Goal: Information Seeking & Learning: Understand process/instructions

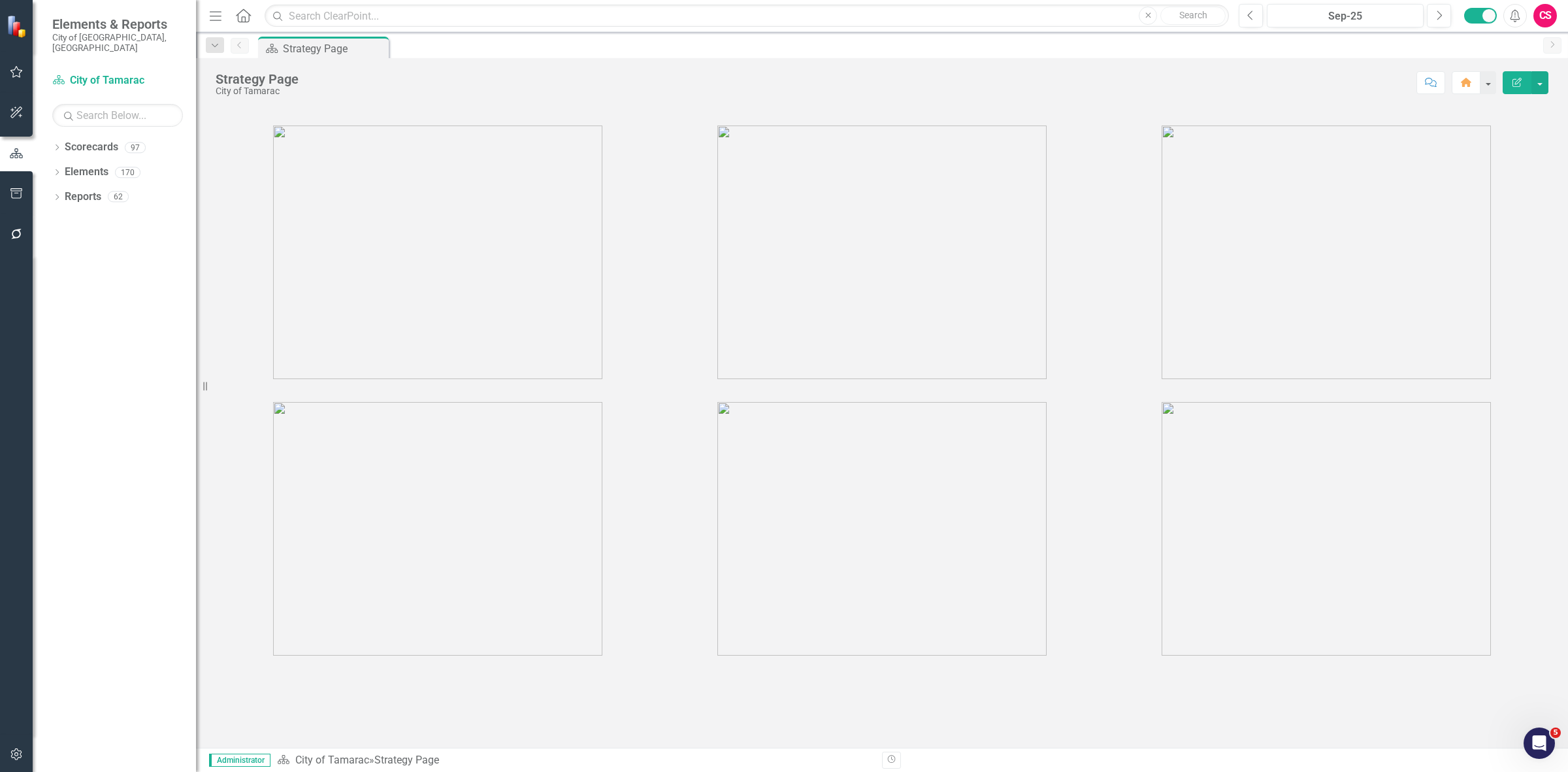
click at [14, 745] on button "button" at bounding box center [17, 755] width 30 height 28
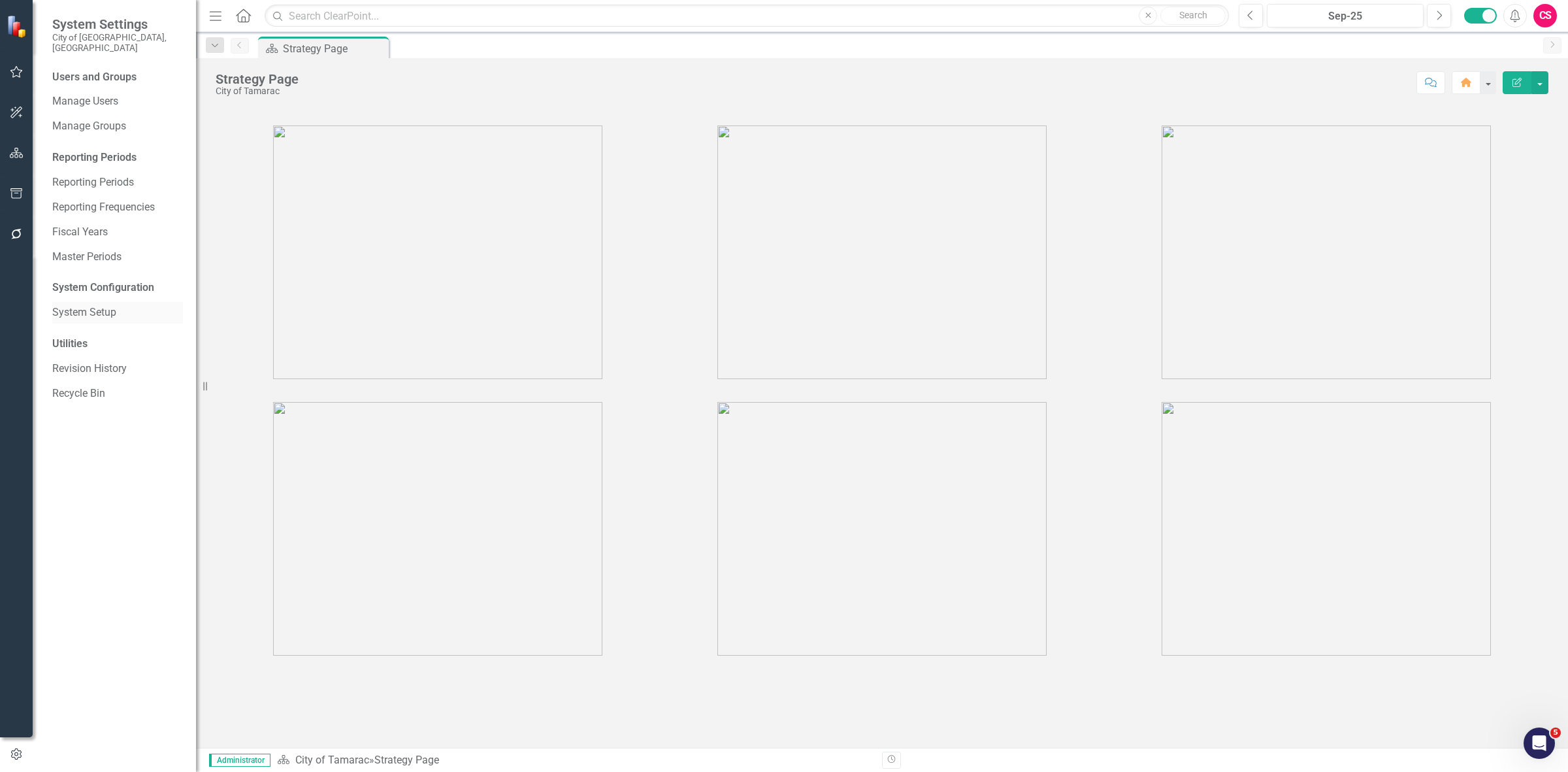
click at [133, 308] on link "System Setup" at bounding box center [118, 312] width 131 height 15
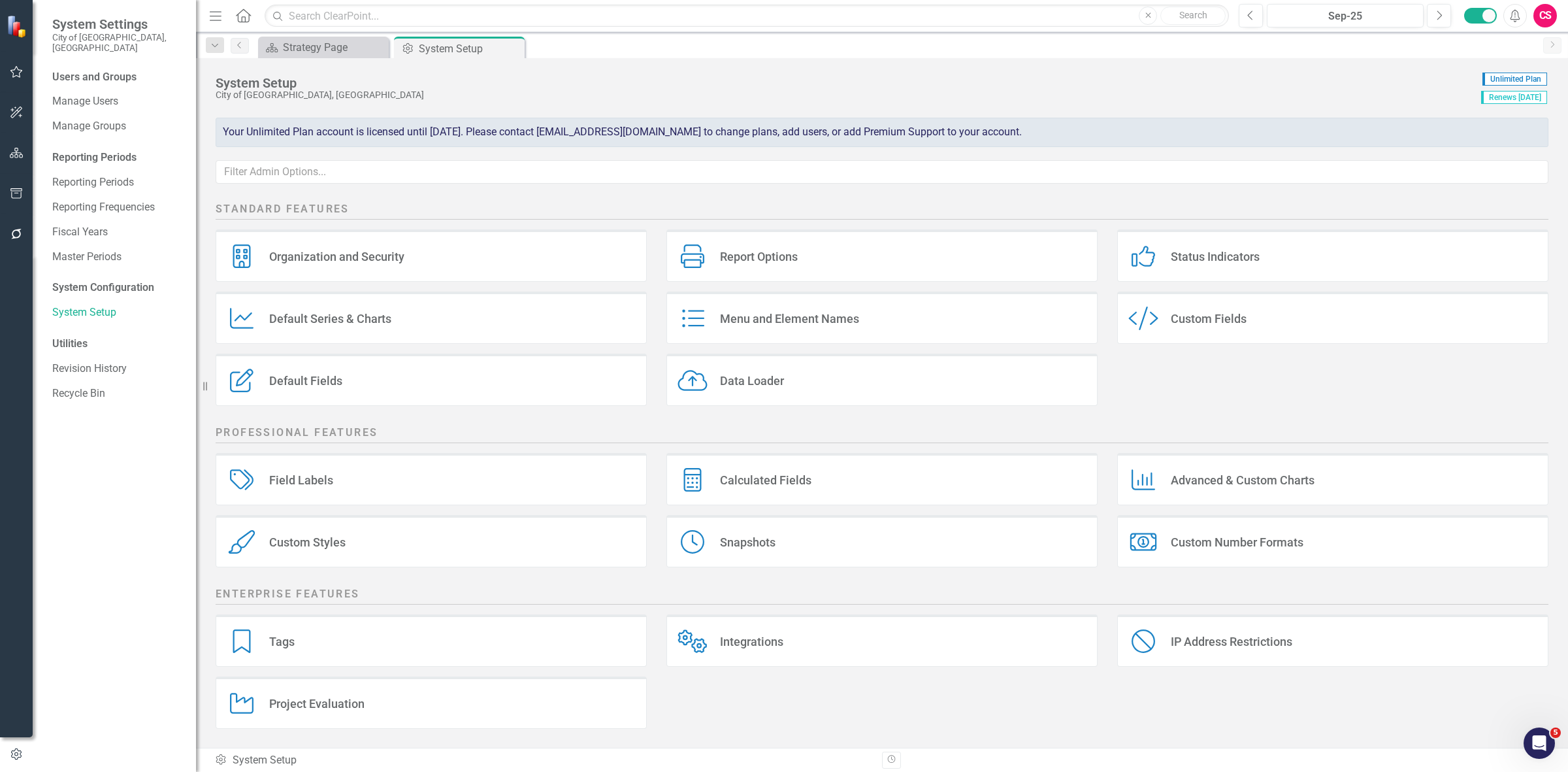
click at [772, 355] on div "Data Loader Data Loader" at bounding box center [882, 380] width 431 height 53
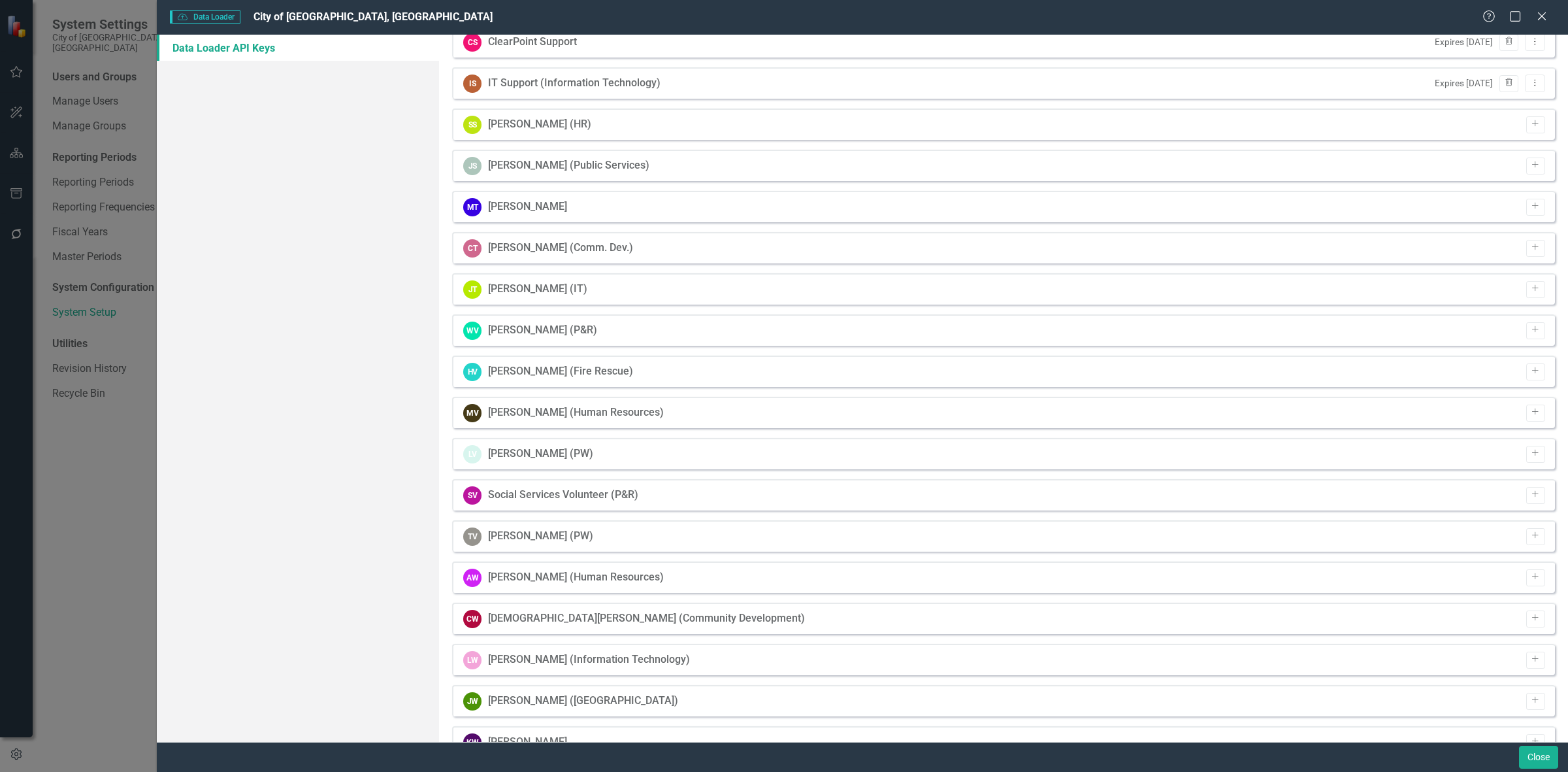
scroll to position [5441, 0]
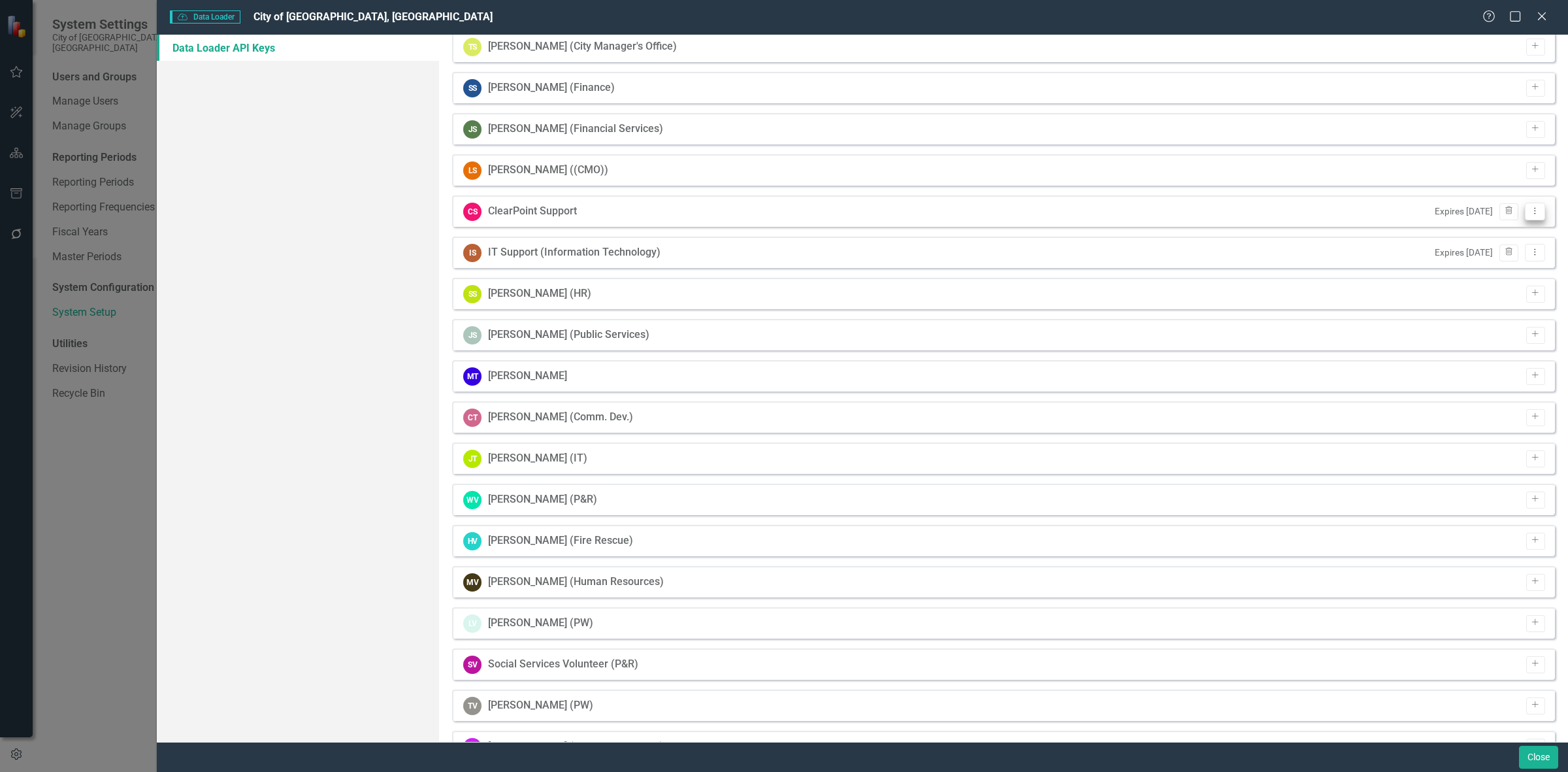
click at [1529, 210] on icon "Dropdown Menu" at bounding box center [1534, 211] width 11 height 9
click at [1484, 228] on link "API Key View API Key" at bounding box center [1483, 232] width 103 height 24
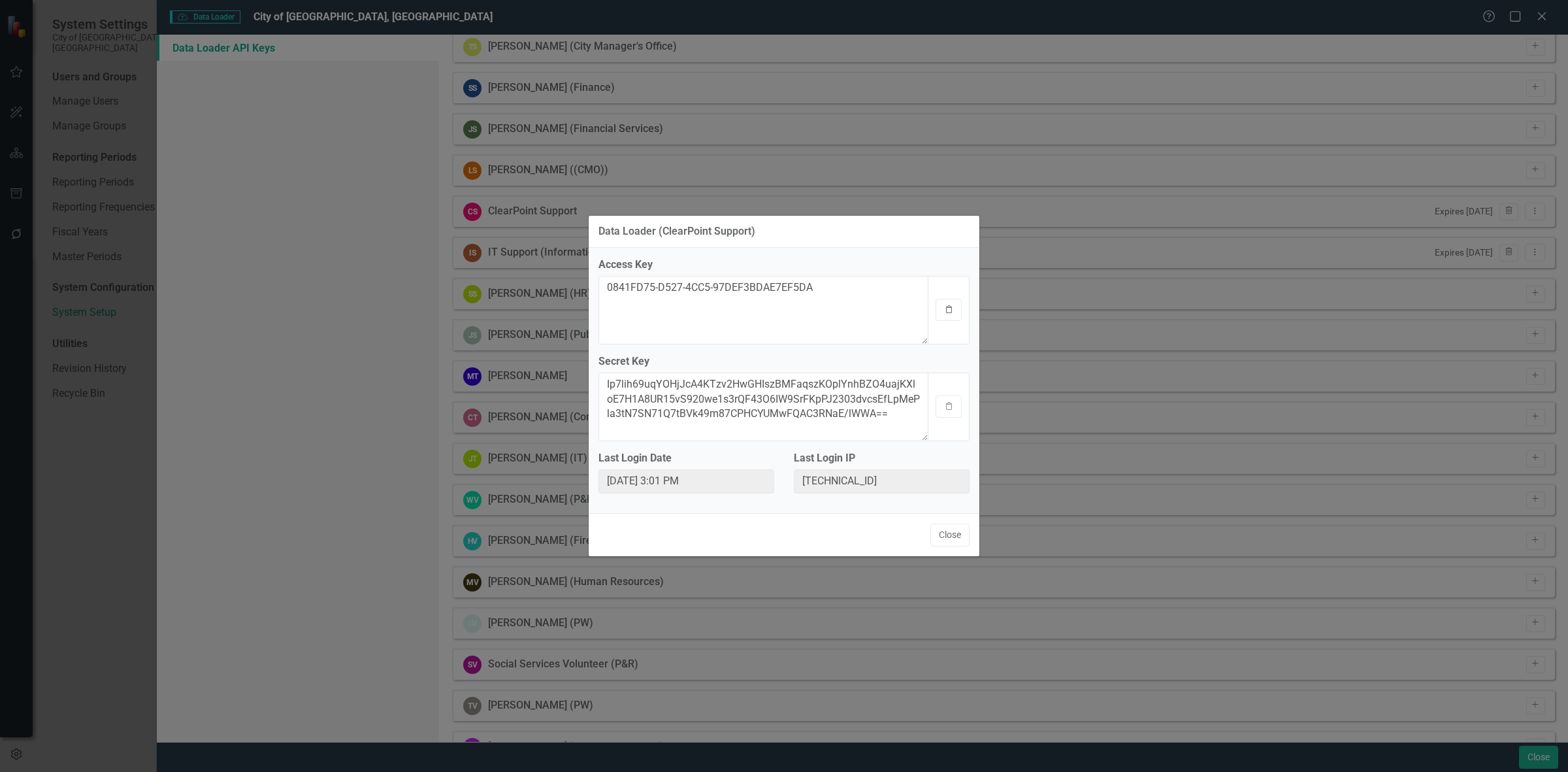
click at [948, 314] on button "Clipboard" at bounding box center [948, 310] width 26 height 22
click at [958, 408] on button "Clipboard" at bounding box center [948, 406] width 26 height 22
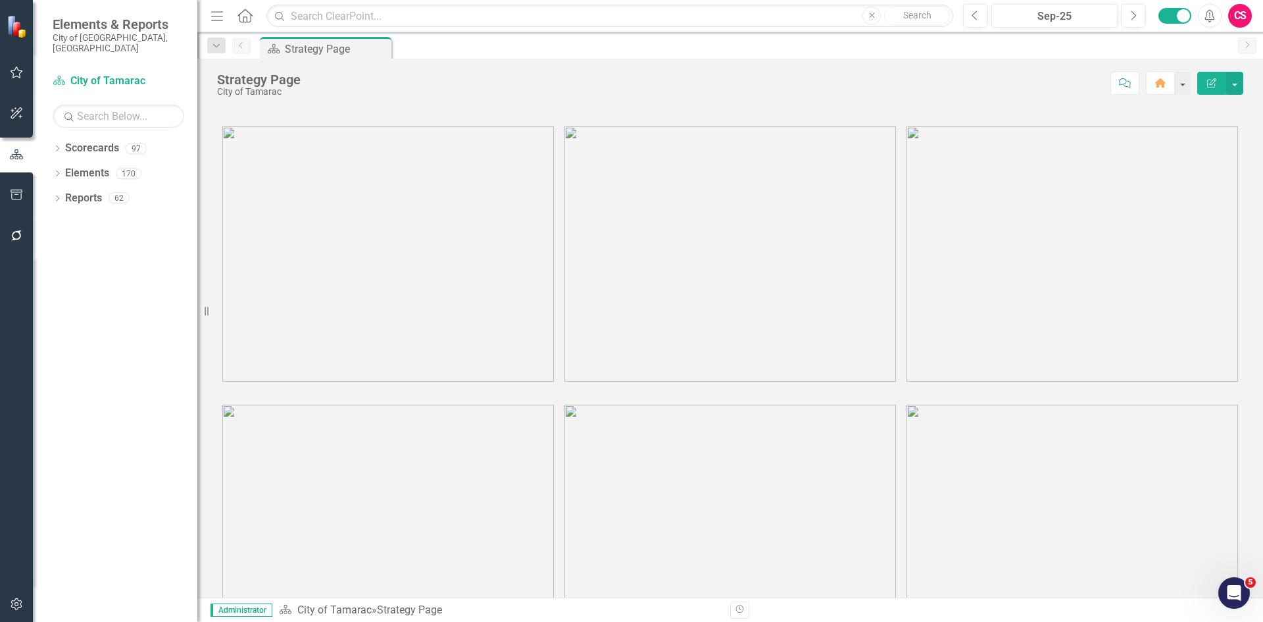
click at [18, 599] on icon "button" at bounding box center [17, 604] width 14 height 11
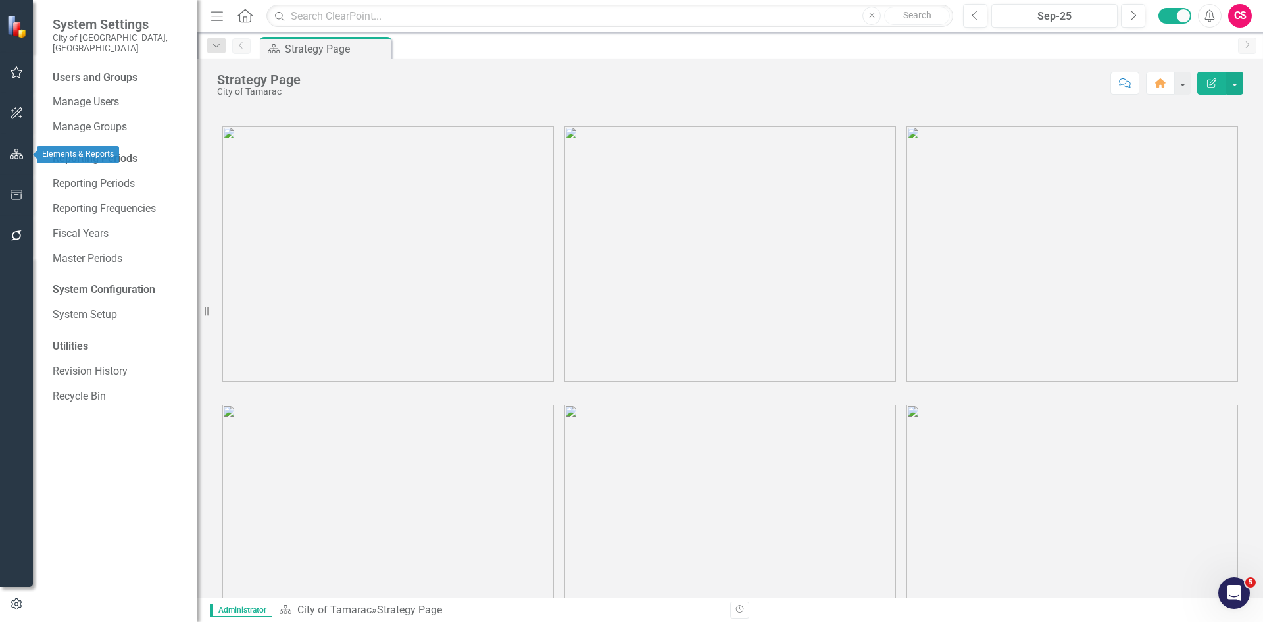
click at [14, 148] on button "button" at bounding box center [17, 155] width 30 height 28
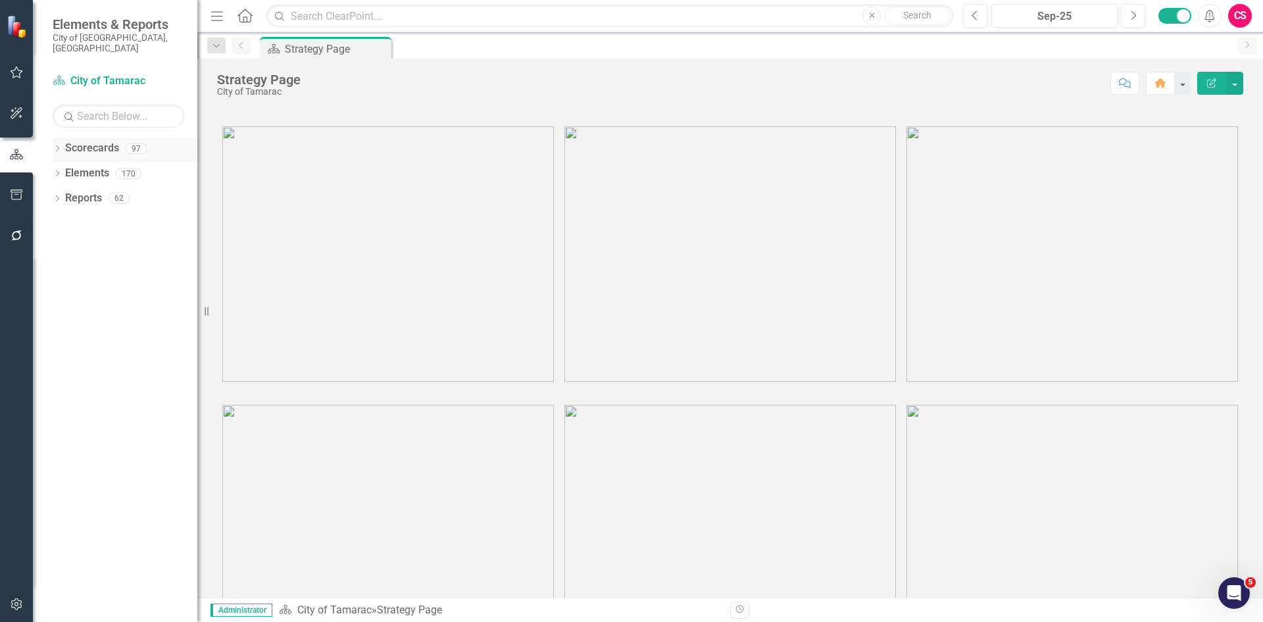
click at [101, 141] on link "Scorecards" at bounding box center [92, 148] width 54 height 15
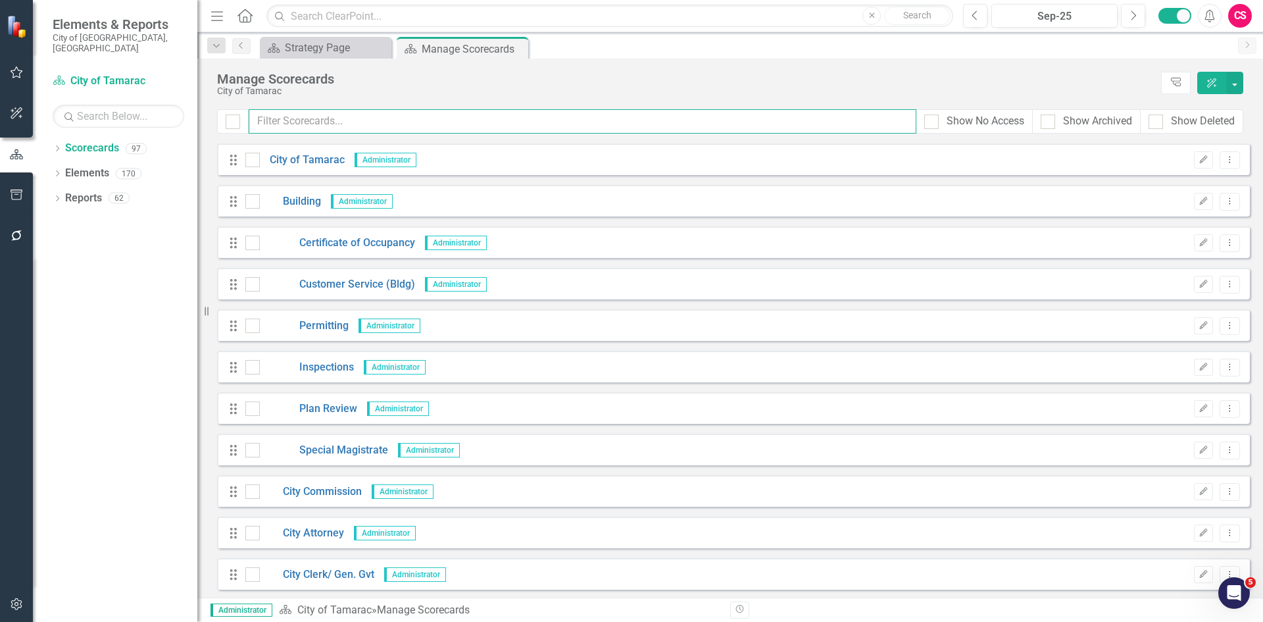
click at [291, 118] on input "text" at bounding box center [583, 121] width 668 height 24
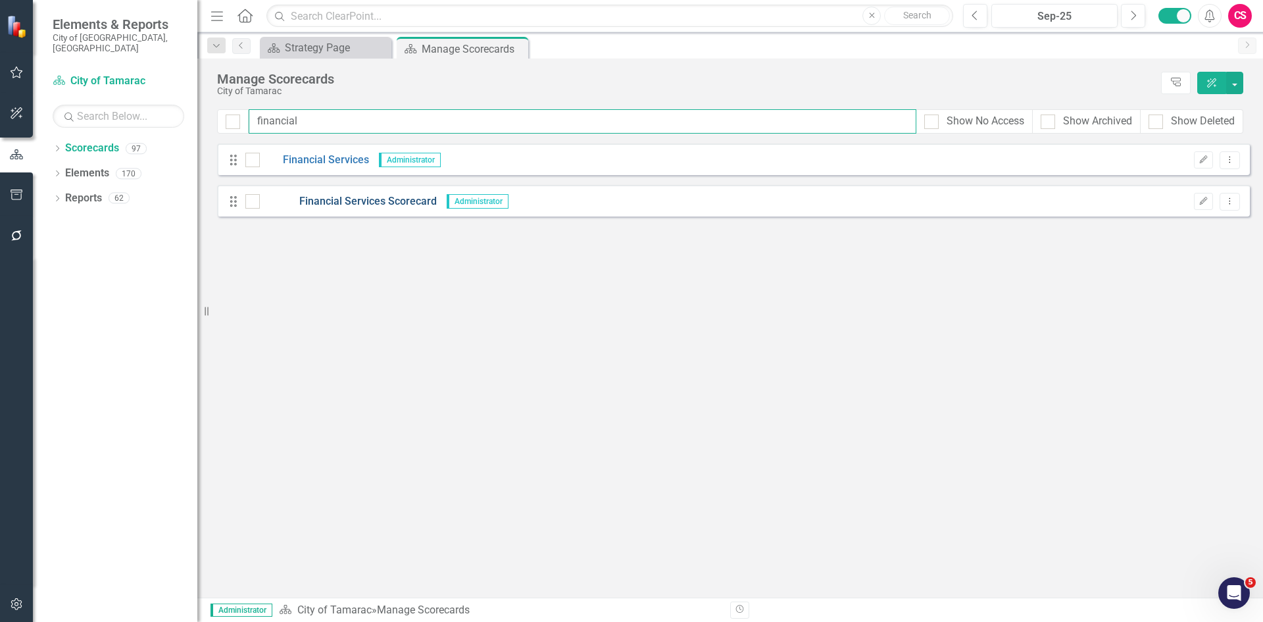
type input "financial"
click at [331, 203] on link "Financial Services Scorecard" at bounding box center [348, 201] width 177 height 15
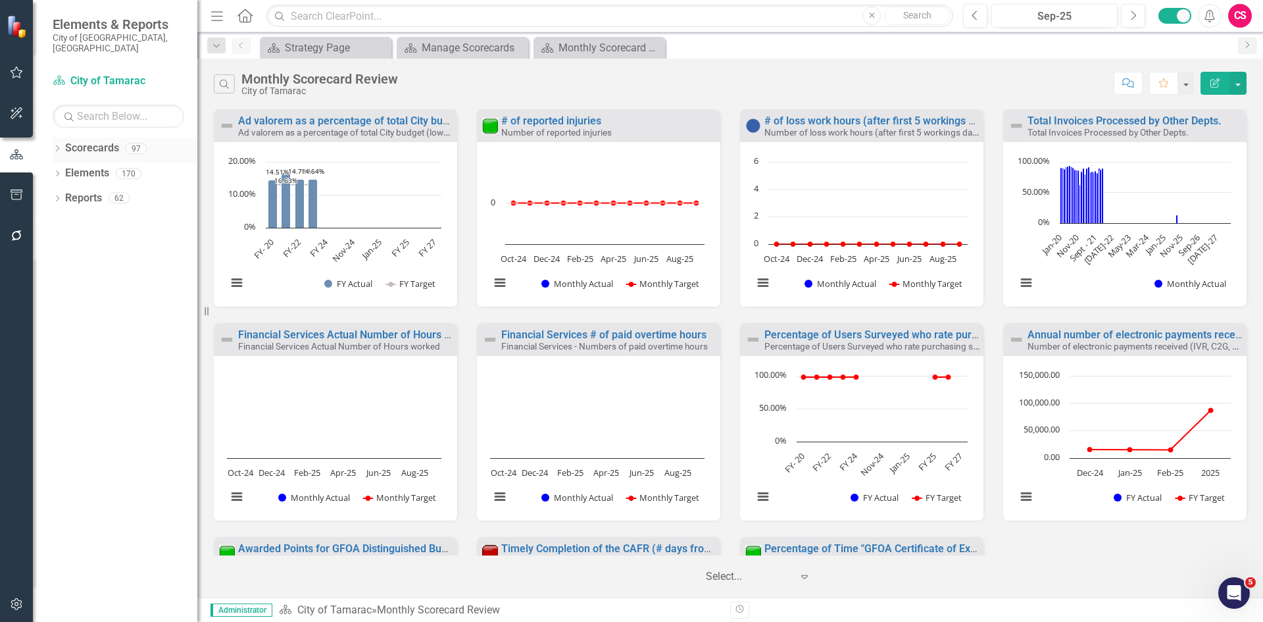
scroll to position [195, 0]
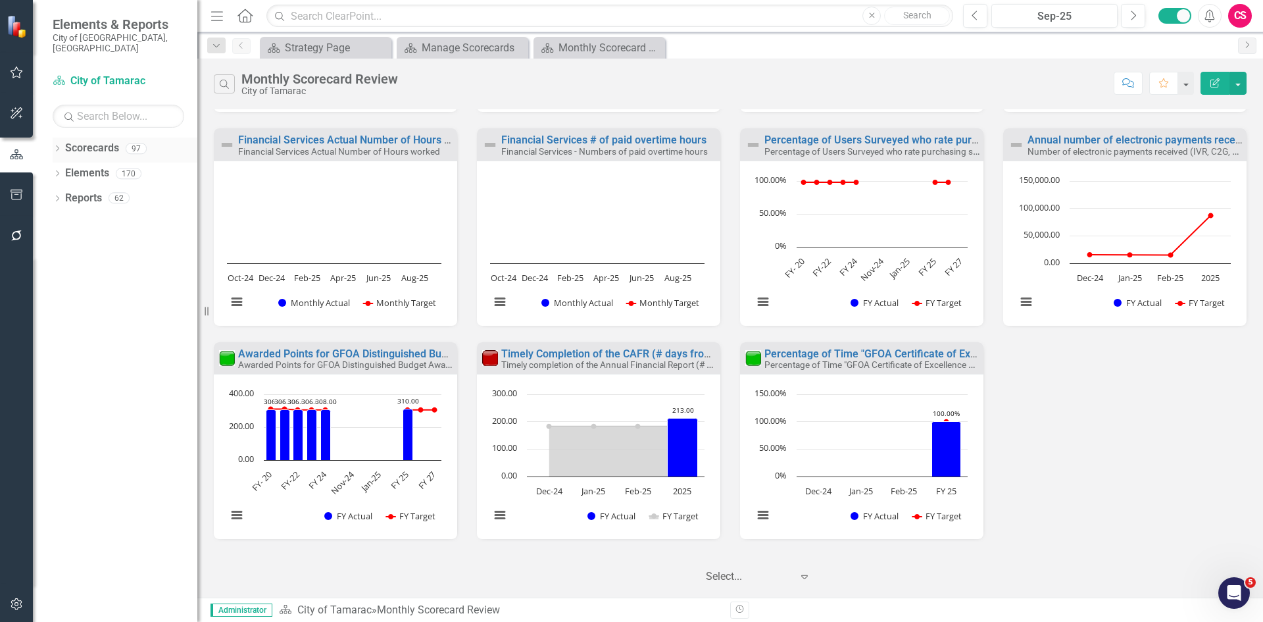
click at [93, 137] on div "Scorecards" at bounding box center [92, 148] width 54 height 22
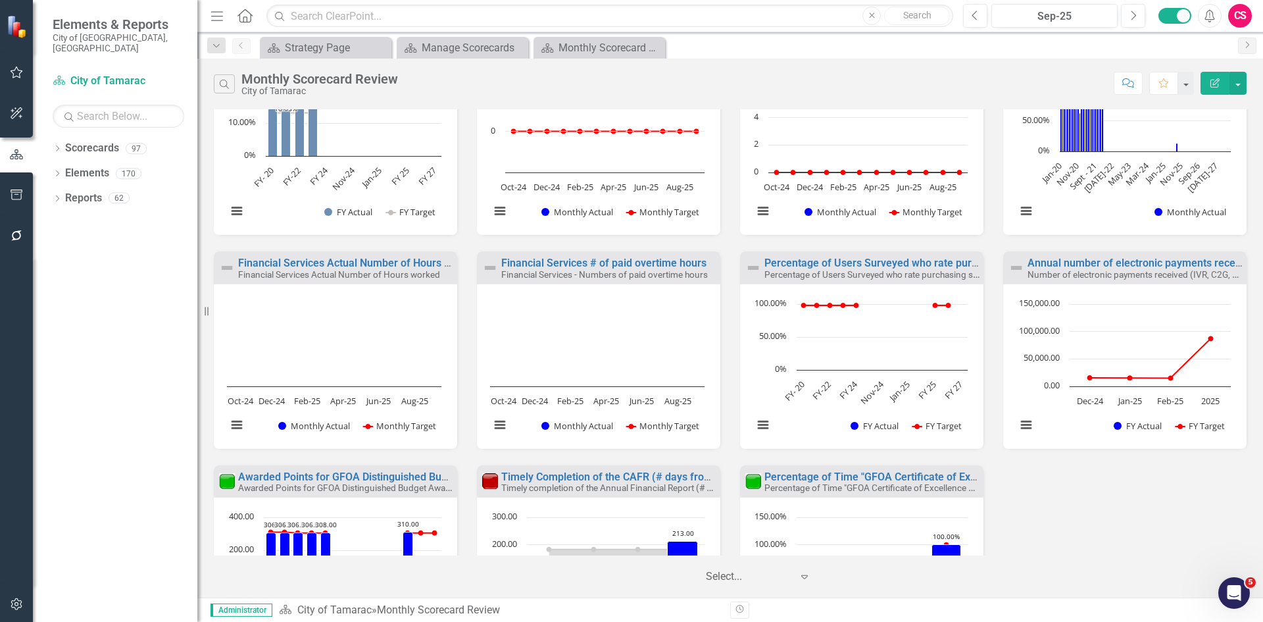
scroll to position [0, 0]
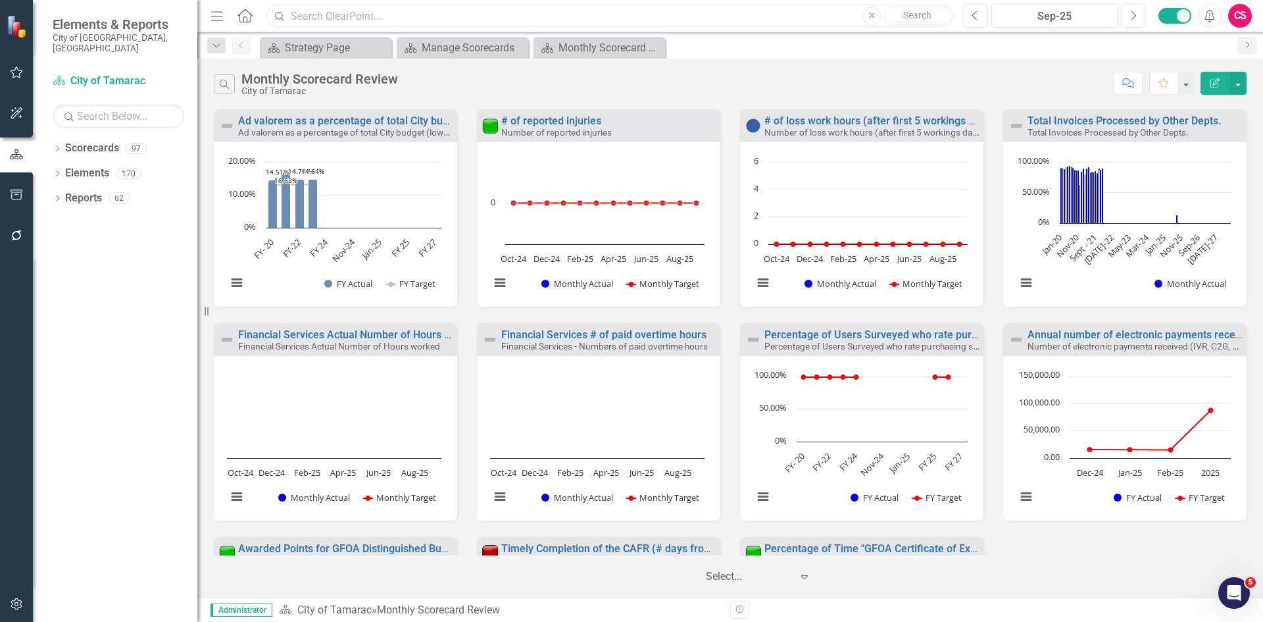
click at [357, 17] on input "text" at bounding box center [609, 16] width 687 height 23
click at [78, 141] on link "Scorecards" at bounding box center [92, 148] width 54 height 15
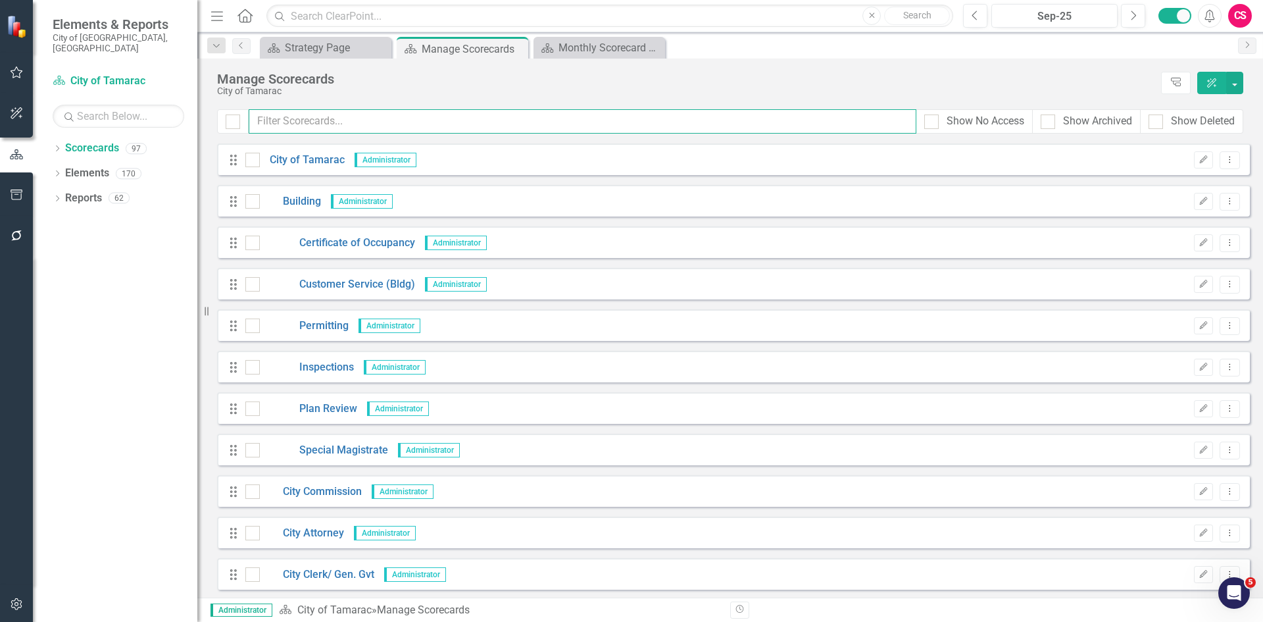
drag, startPoint x: 374, startPoint y: 128, endPoint x: 368, endPoint y: 124, distance: 7.4
click at [368, 125] on input "text" at bounding box center [583, 121] width 668 height 24
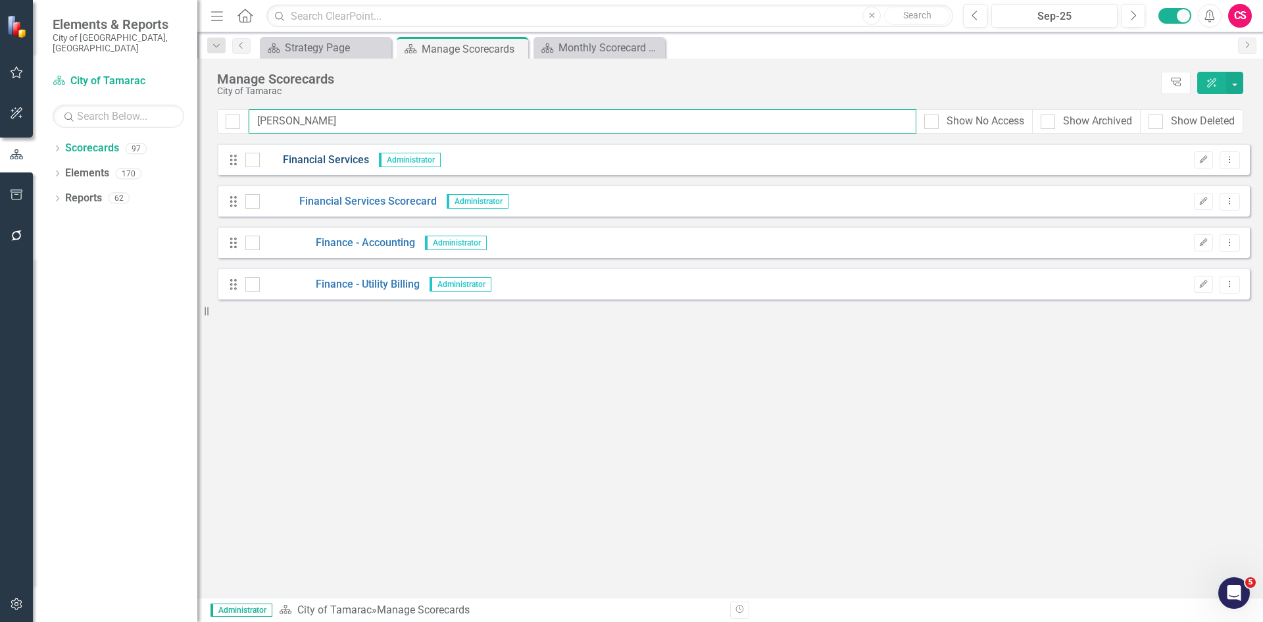
type input "finan"
click at [324, 162] on link "Financial Services" at bounding box center [314, 160] width 109 height 15
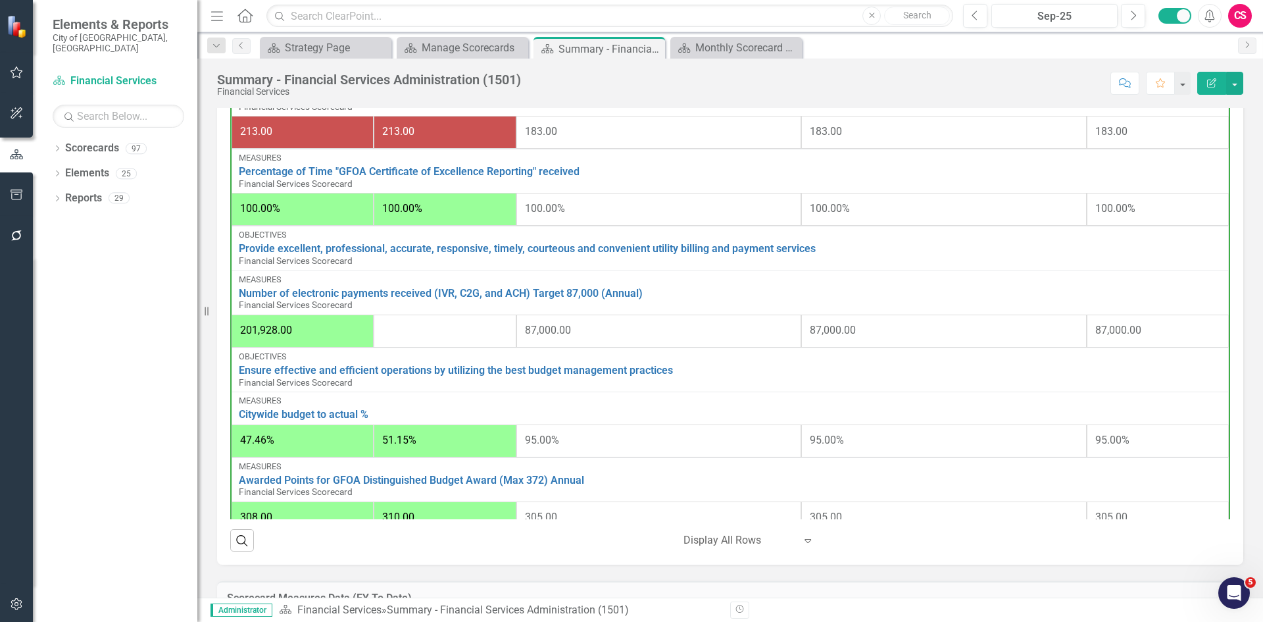
scroll to position [441, 0]
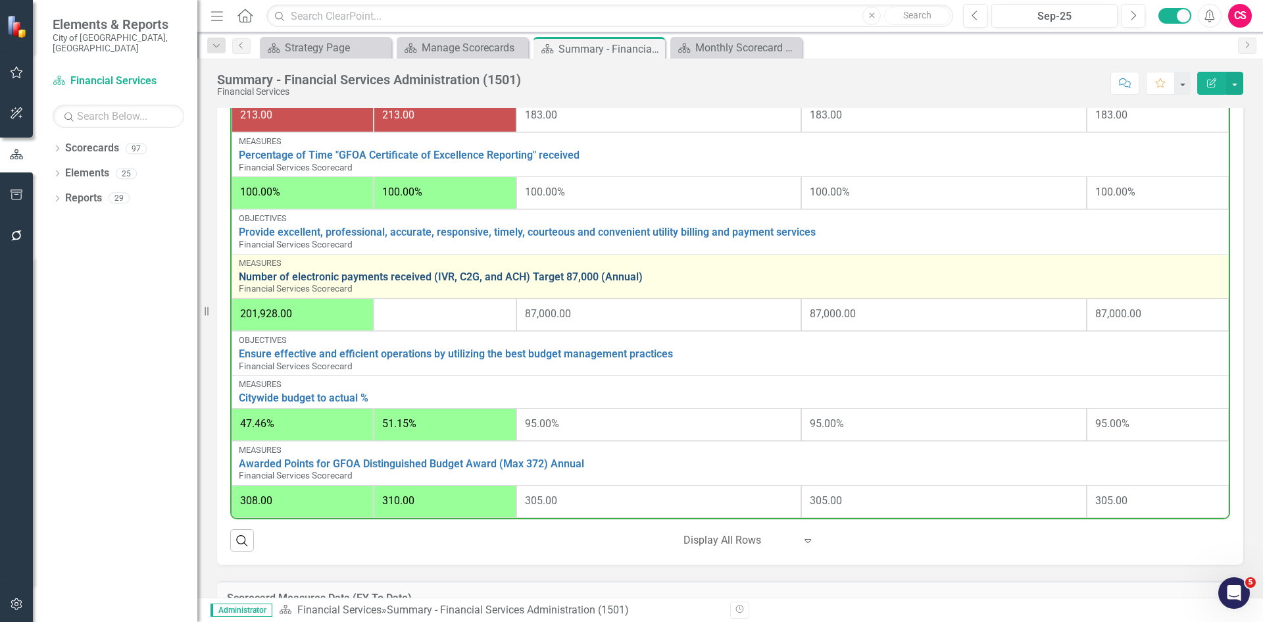
click at [353, 281] on link "Number of electronic payments received (IVR, C2G, and ACH) Target 87,000 (Annua…" at bounding box center [730, 277] width 983 height 12
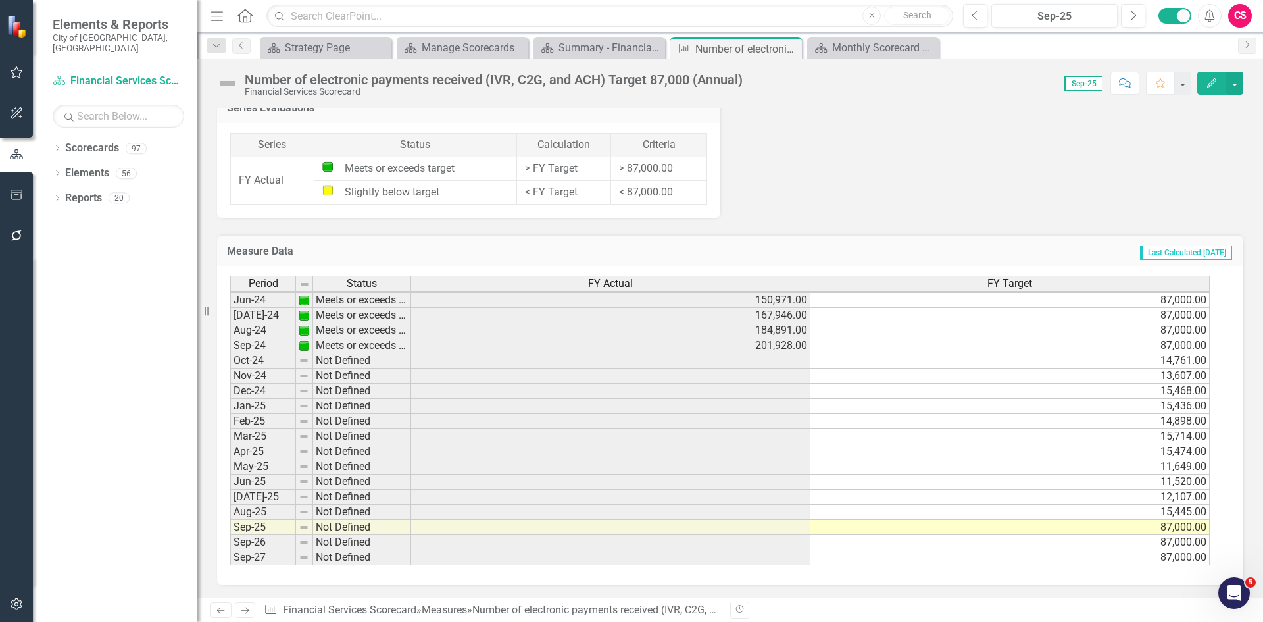
scroll to position [602, 0]
click at [459, 281] on div "FY Actual" at bounding box center [610, 283] width 399 height 14
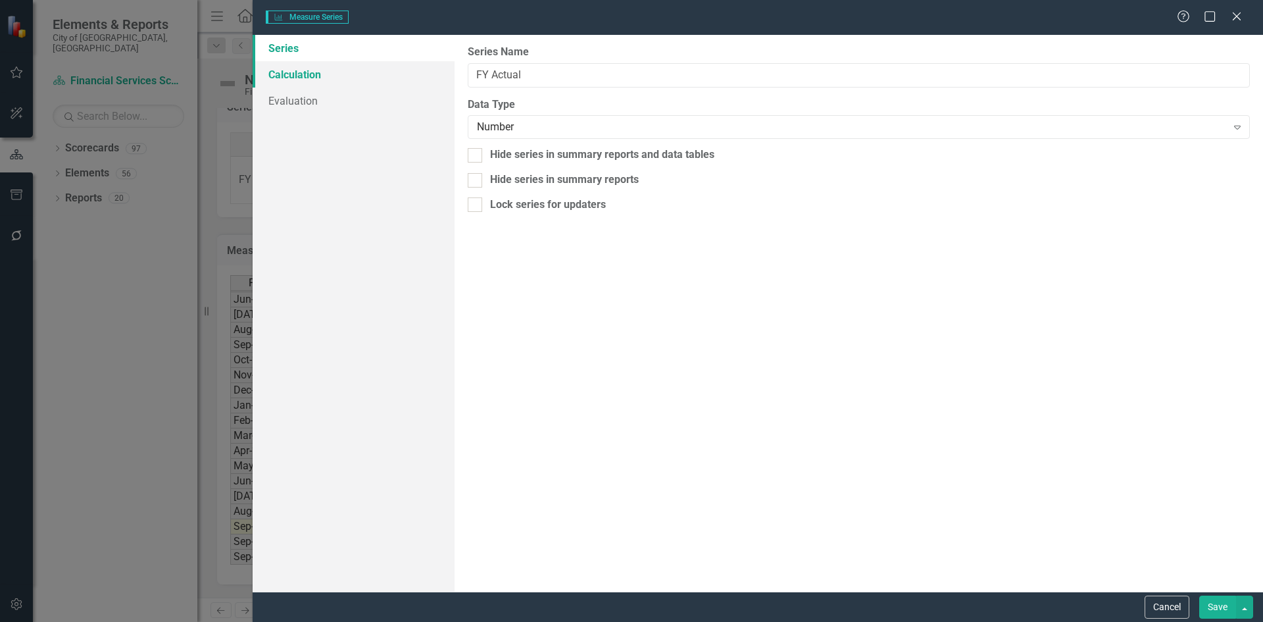
click at [322, 69] on link "Calculation" at bounding box center [354, 74] width 202 height 26
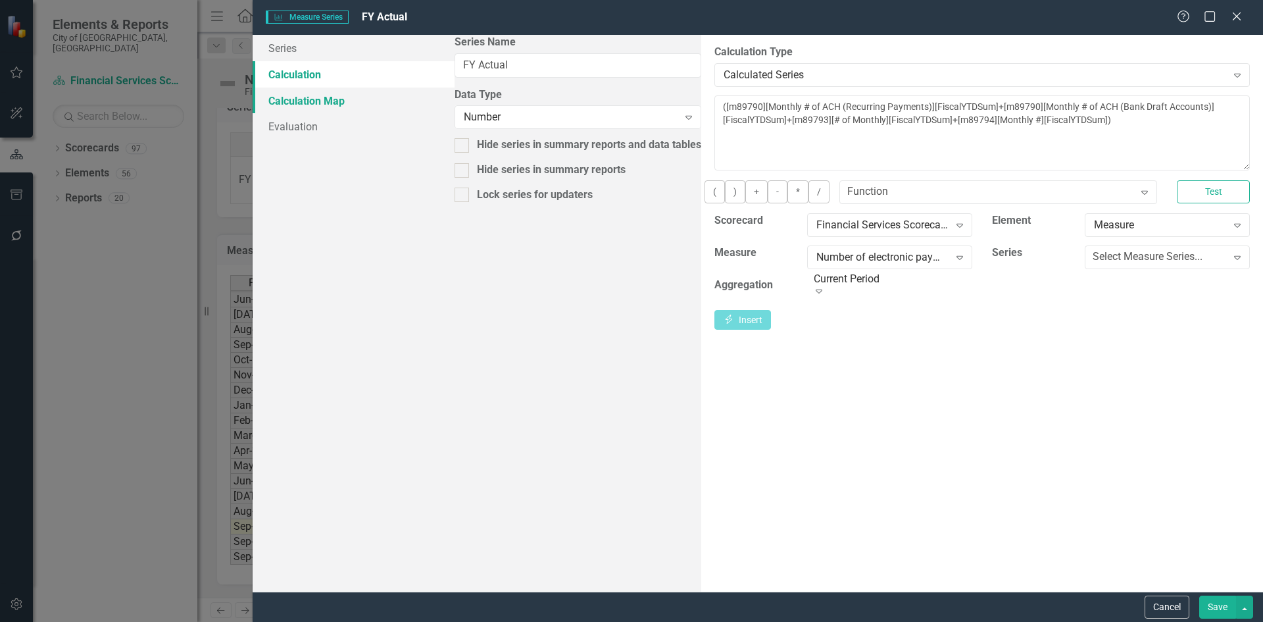
click at [345, 97] on link "Calculation Map" at bounding box center [354, 100] width 202 height 26
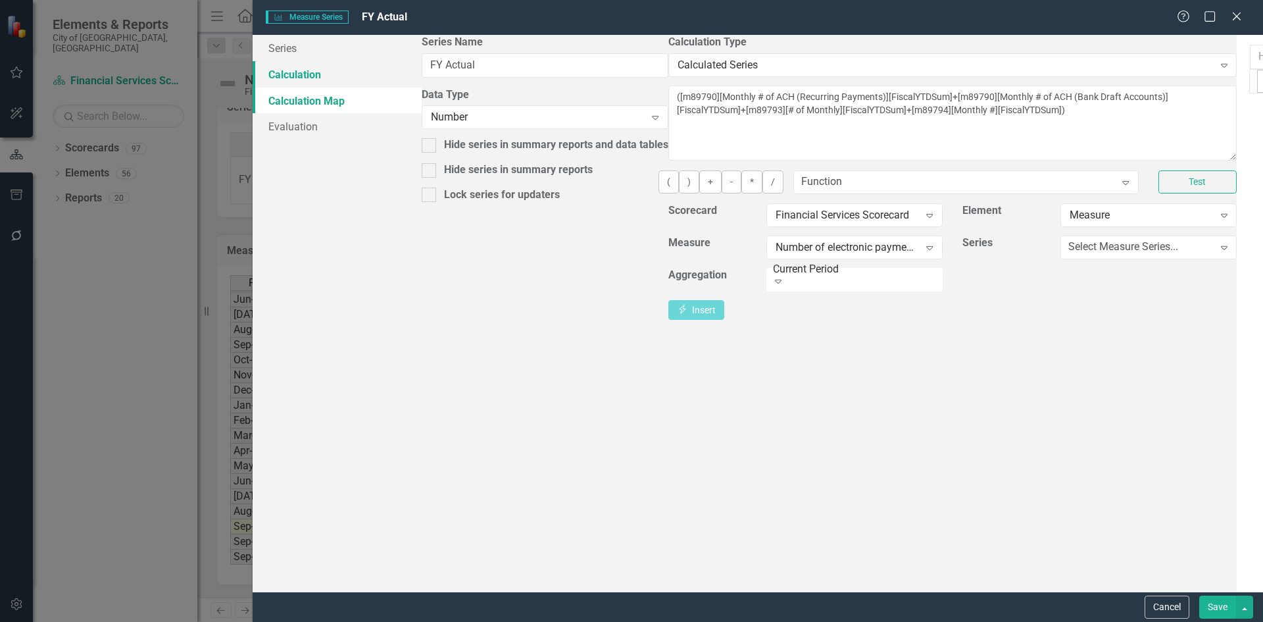
click at [358, 74] on link "Calculation" at bounding box center [337, 74] width 169 height 26
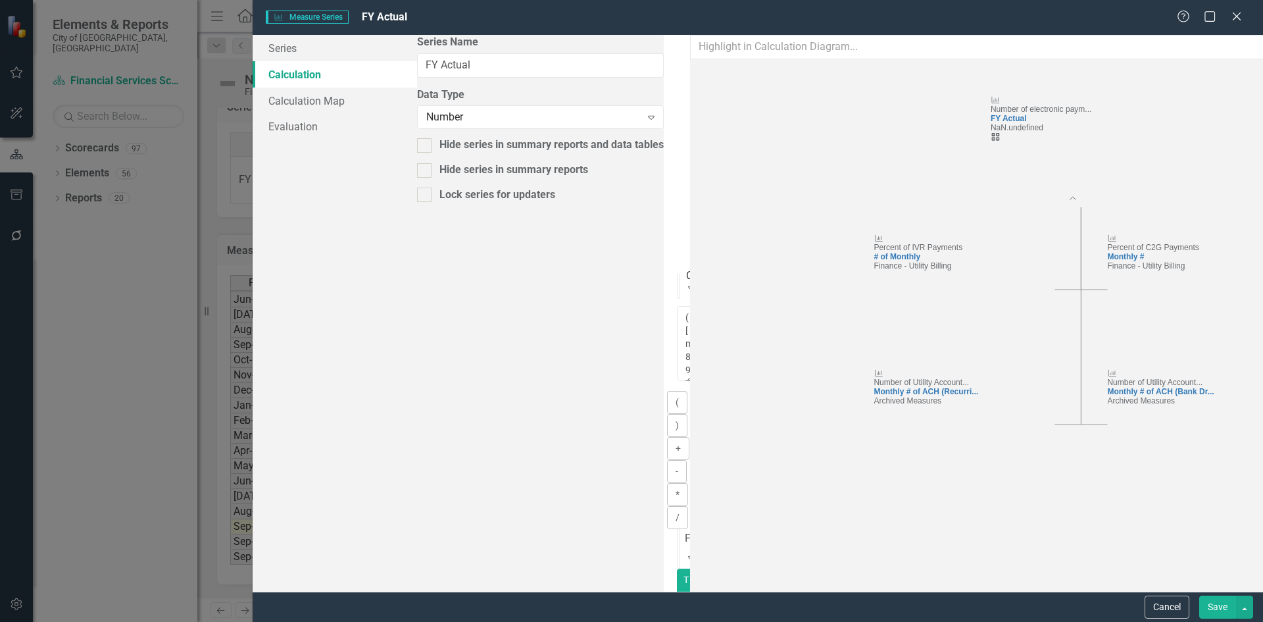
click at [694, 568] on button "Test" at bounding box center [685, 600] width 17 height 64
drag, startPoint x: 1024, startPoint y: 324, endPoint x: 1041, endPoint y: 330, distance: 17.9
drag, startPoint x: 645, startPoint y: 308, endPoint x: 689, endPoint y: 304, distance: 44.2
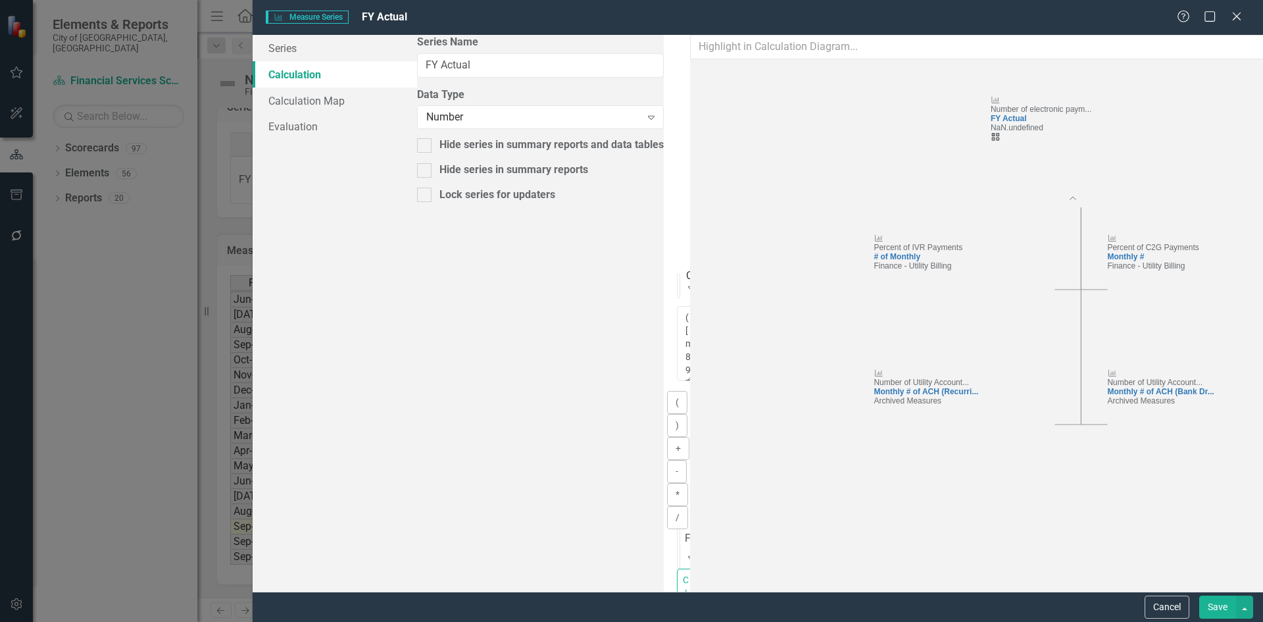
drag, startPoint x: 608, startPoint y: 324, endPoint x: 697, endPoint y: 327, distance: 88.8
drag, startPoint x: 995, startPoint y: 326, endPoint x: 889, endPoint y: 318, distance: 106.8
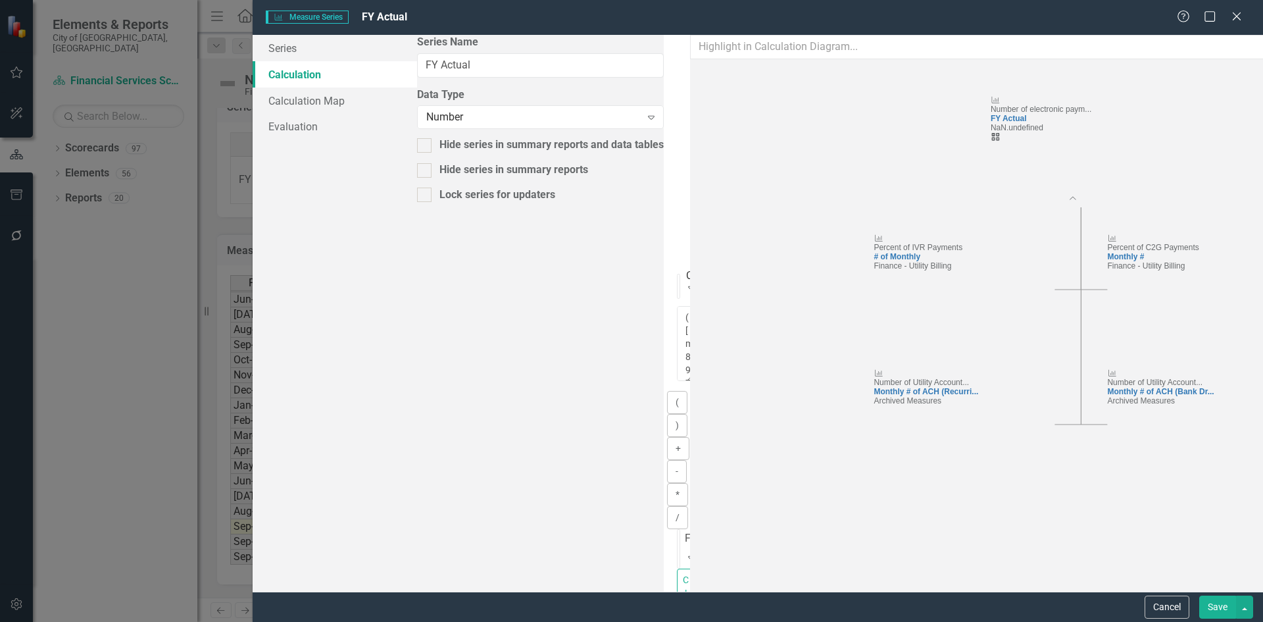
drag, startPoint x: 1054, startPoint y: 315, endPoint x: 722, endPoint y: 337, distance: 332.9
click at [685, 531] on div "Function" at bounding box center [705, 538] width 41 height 15
click at [694, 306] on textarea "([m89790][Monthly # of ACH (Recurring Payments)][FiscalYTDSum]+[m89790][Monthly…" at bounding box center [685, 343] width 17 height 75
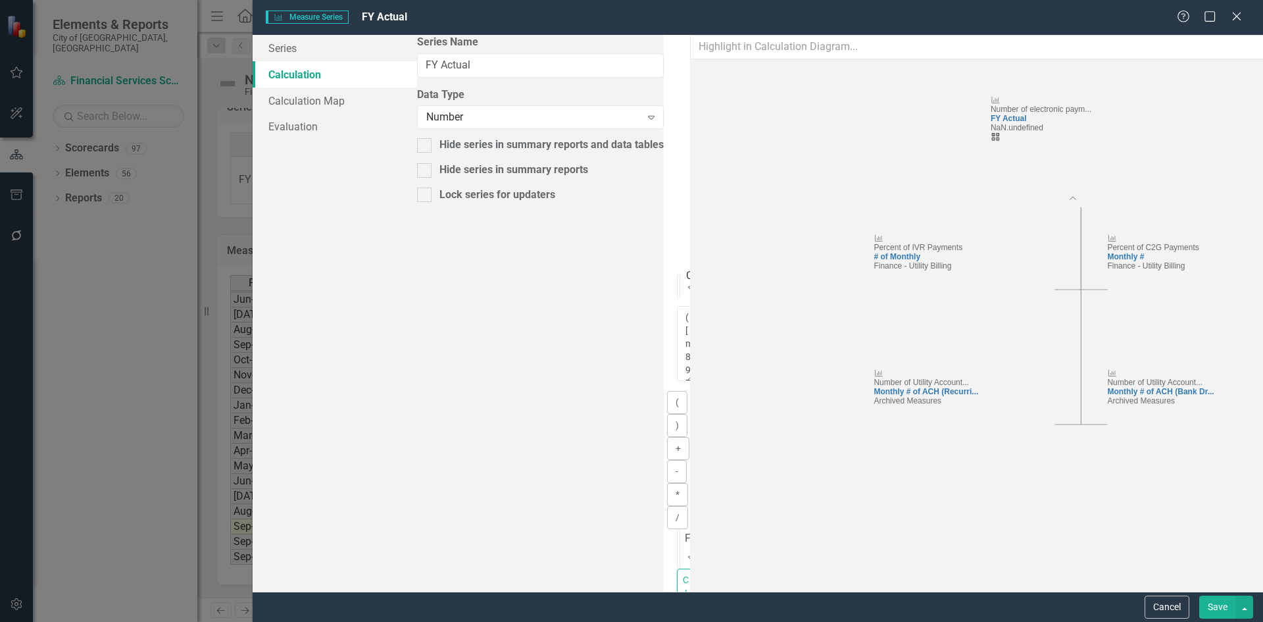
click at [1164, 613] on button "Cancel" at bounding box center [1166, 606] width 45 height 23
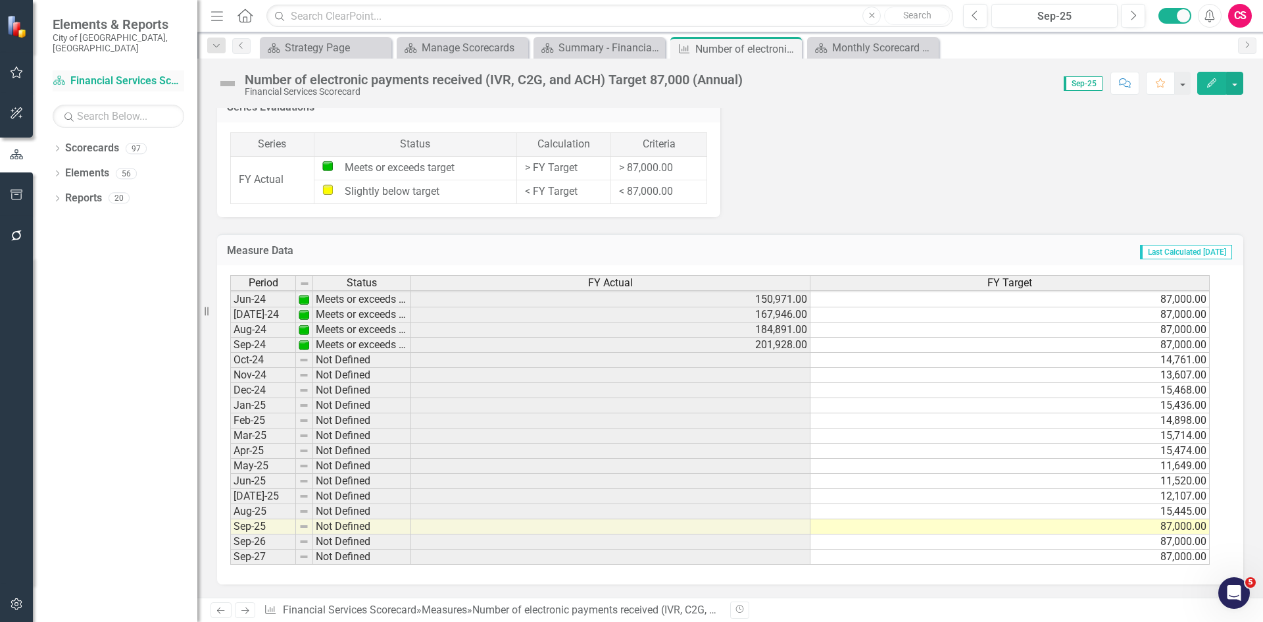
click at [111, 74] on link "Scorecard Financial Services Scorecard" at bounding box center [119, 81] width 132 height 15
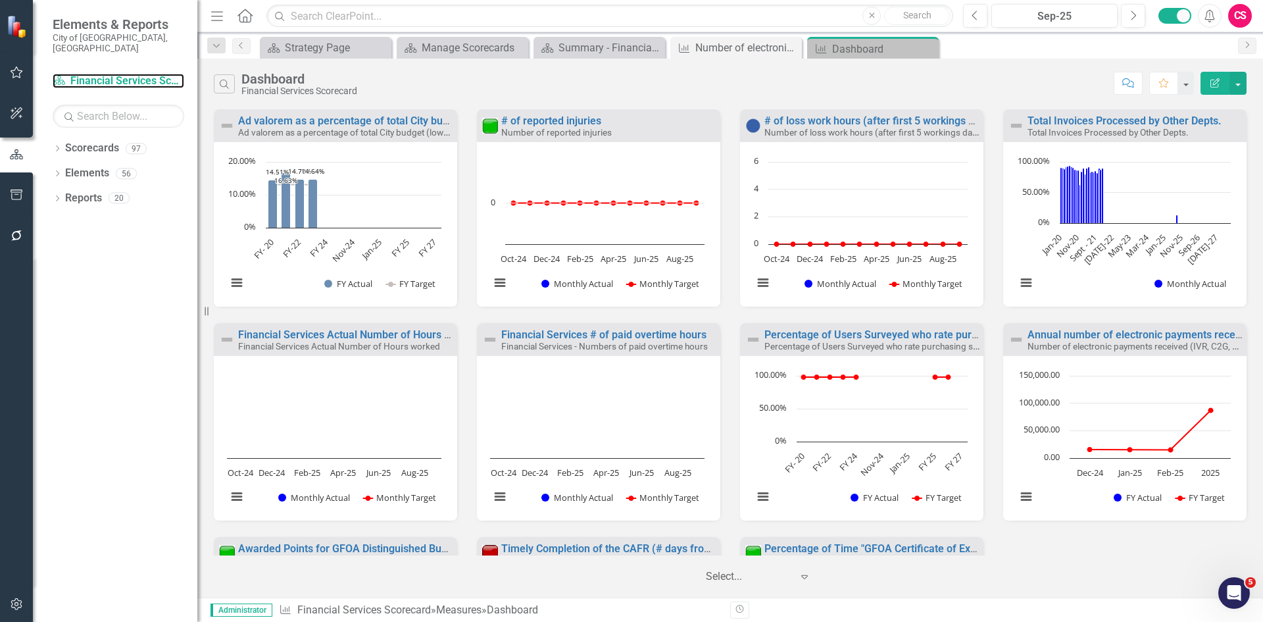
click at [107, 74] on link "Scorecard Financial Services Scorecard" at bounding box center [119, 81] width 132 height 15
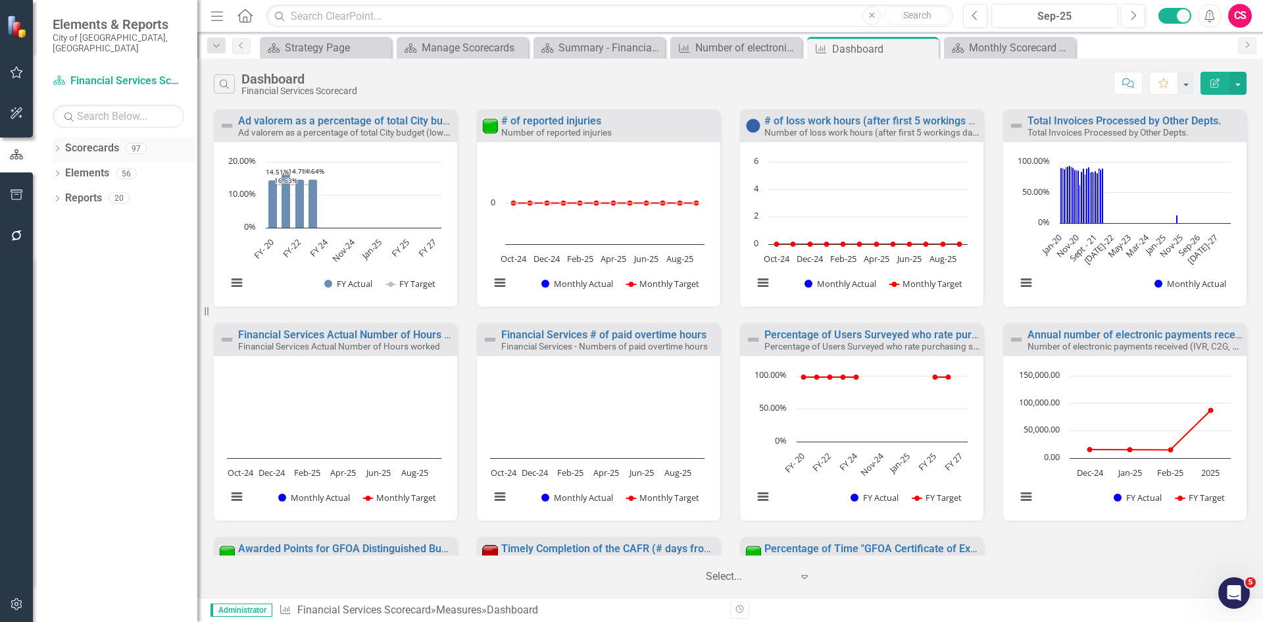
click at [95, 141] on link "Scorecards" at bounding box center [92, 148] width 54 height 15
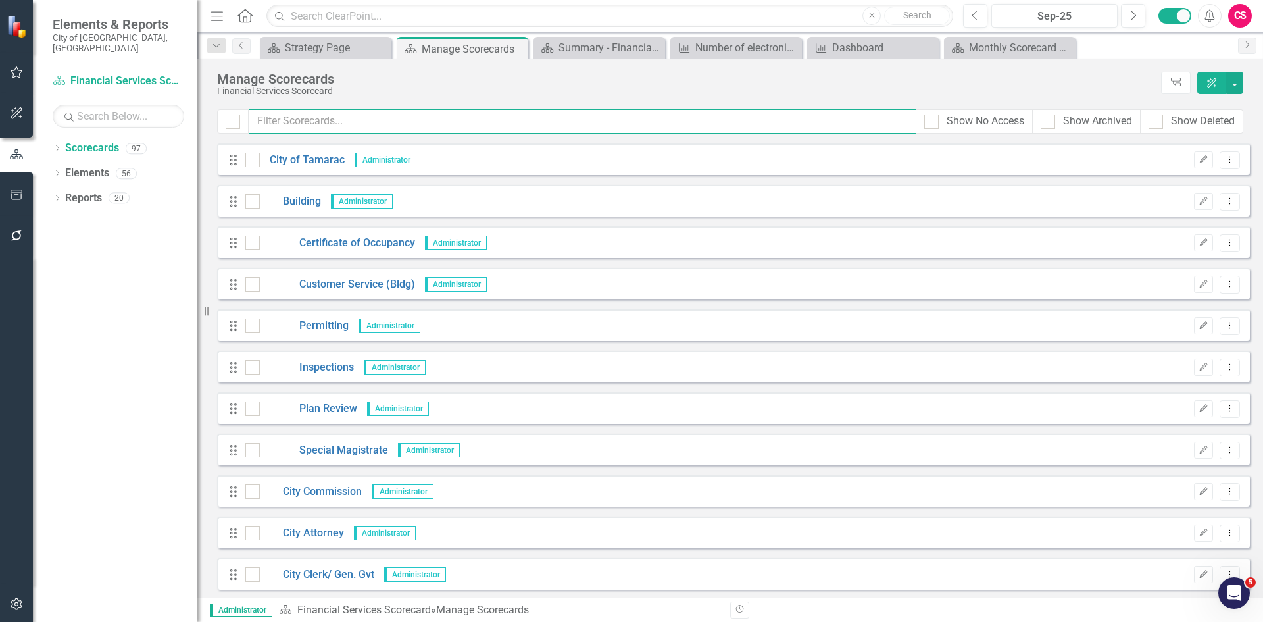
click at [312, 114] on input "text" at bounding box center [583, 121] width 668 height 24
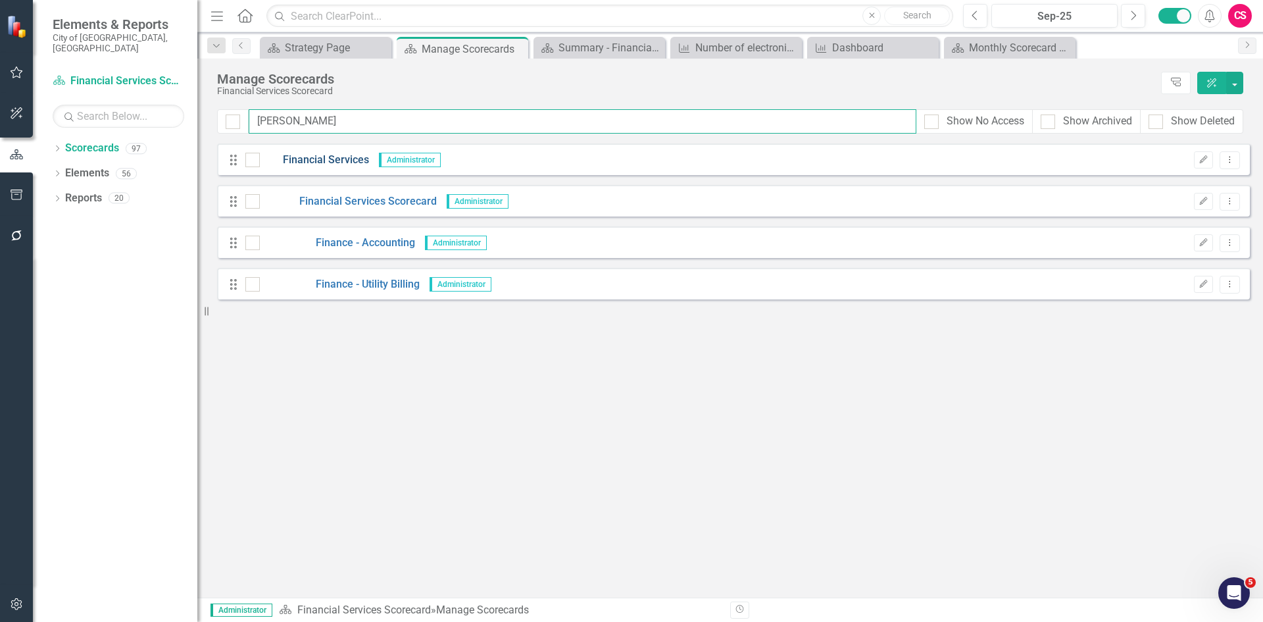
type input "finan"
click at [295, 161] on link "Financial Services" at bounding box center [314, 160] width 109 height 15
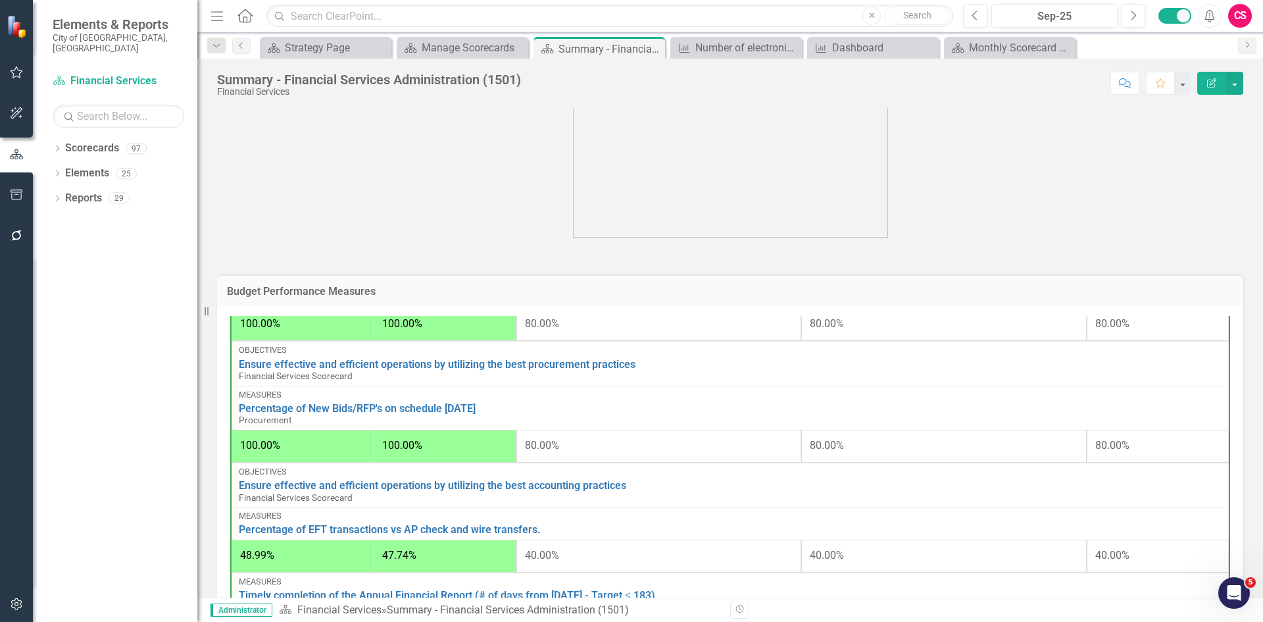
scroll to position [197, 0]
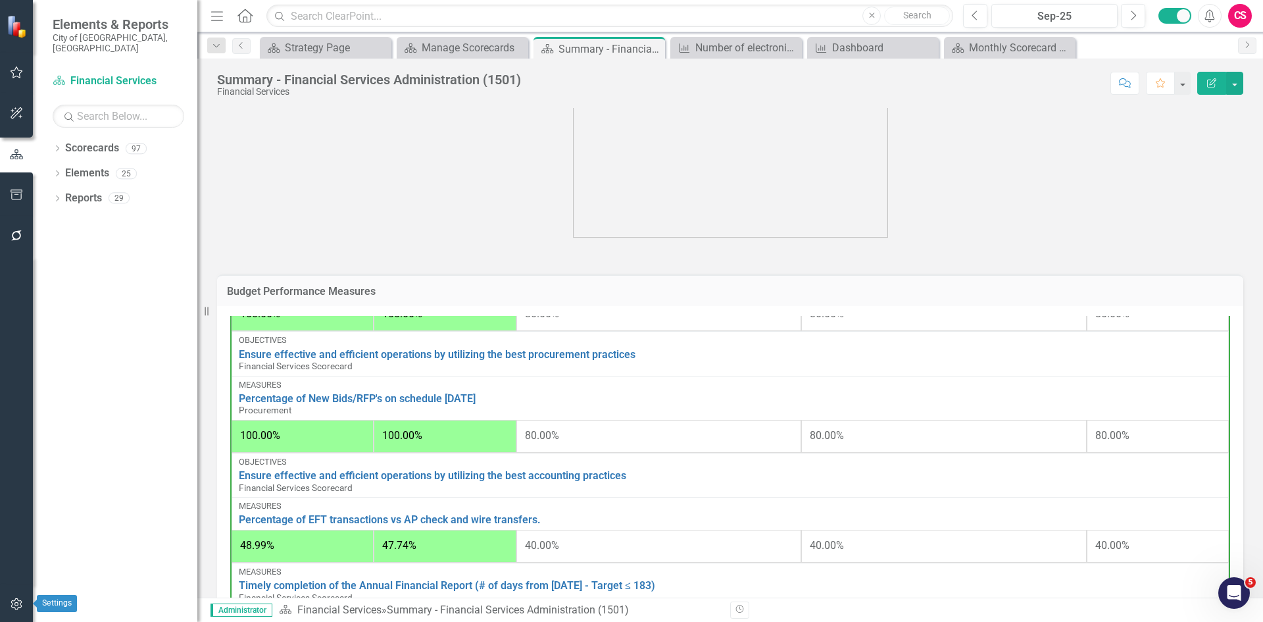
click at [16, 611] on button "button" at bounding box center [17, 605] width 30 height 28
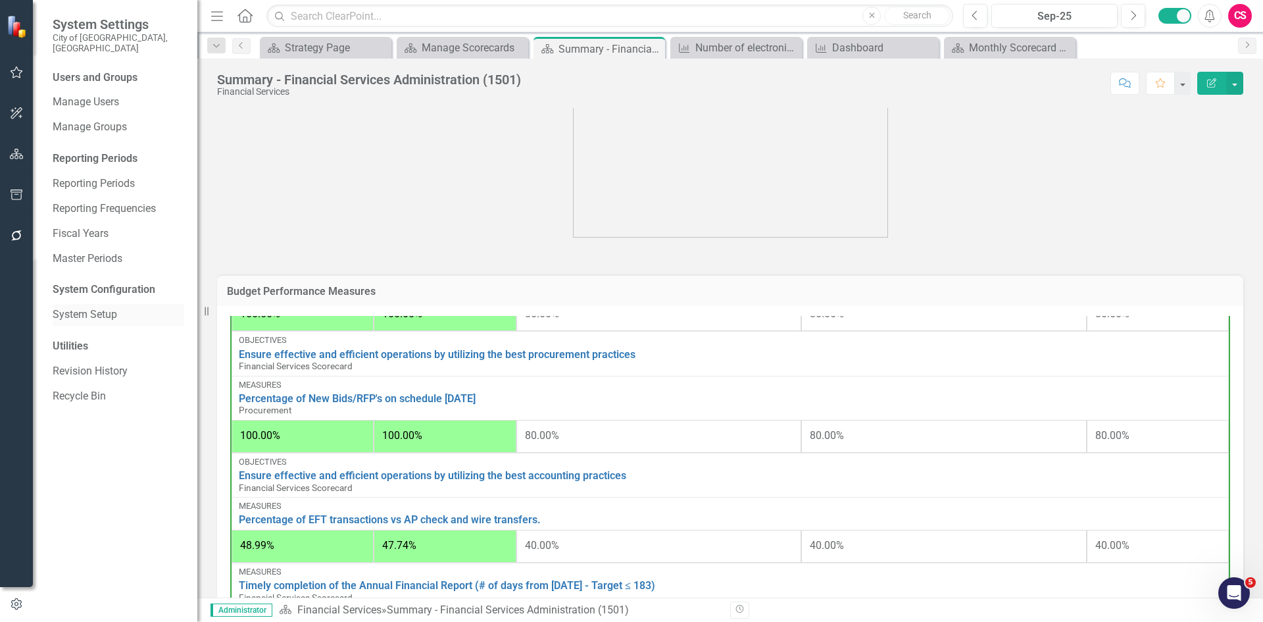
click at [87, 307] on link "System Setup" at bounding box center [119, 314] width 132 height 15
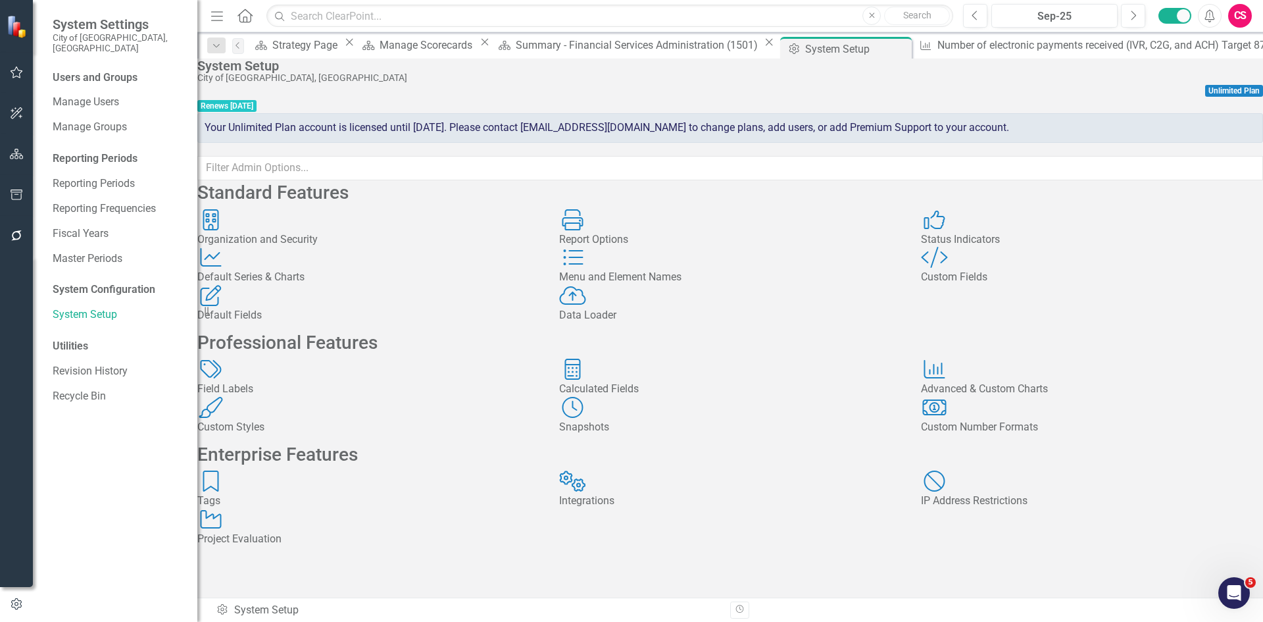
click at [620, 397] on div "Calculated Fields Calculated Fields" at bounding box center [730, 377] width 342 height 38
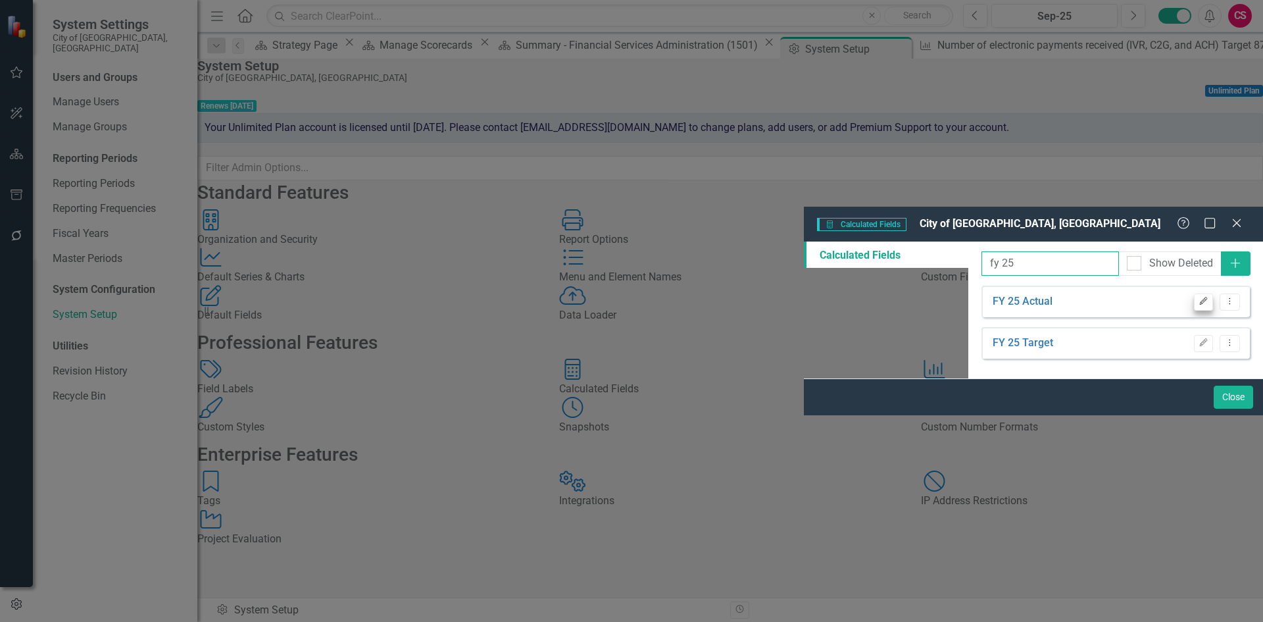
type input "fy 25"
click at [1198, 297] on icon "Edit" at bounding box center [1203, 301] width 10 height 8
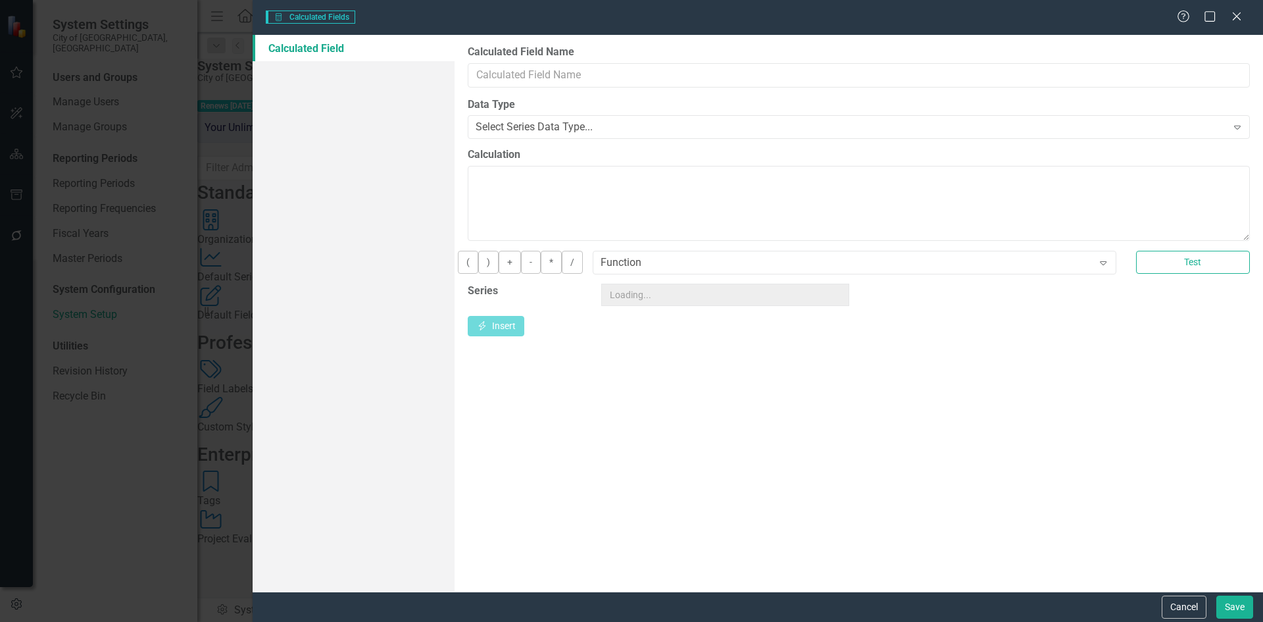
type input "FY 25 Actual"
click at [1180, 610] on button "Cancel" at bounding box center [1184, 606] width 45 height 23
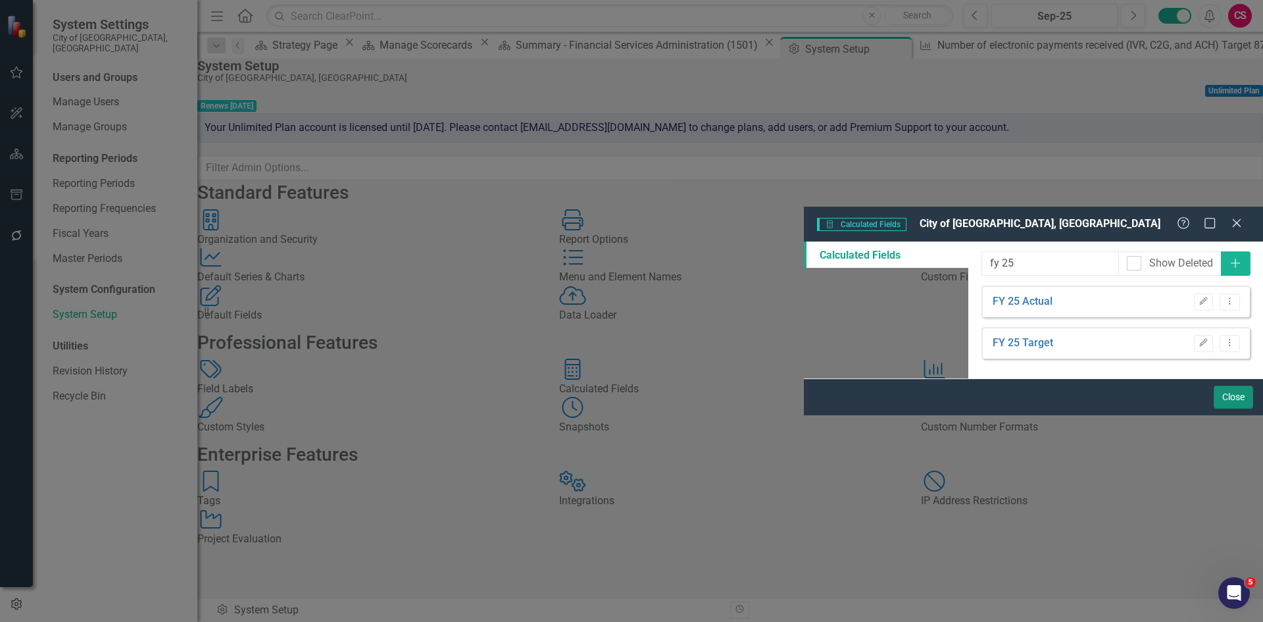
click at [1216, 408] on button "Close" at bounding box center [1232, 396] width 39 height 23
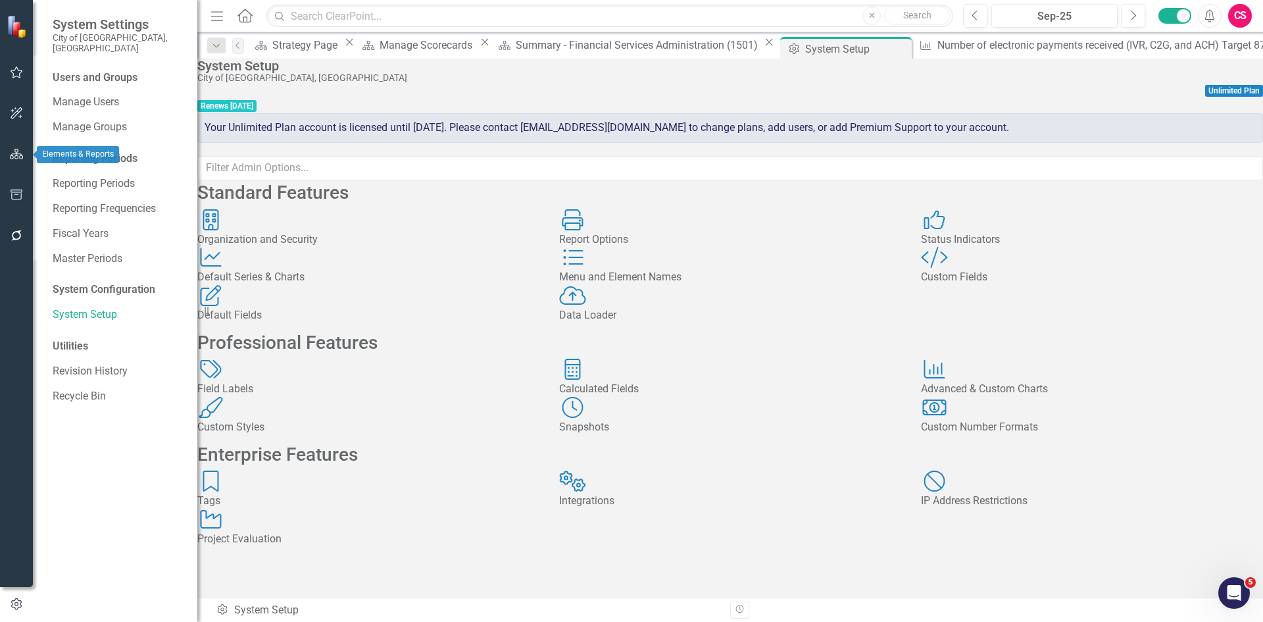
click at [18, 153] on icon "button" at bounding box center [17, 154] width 14 height 11
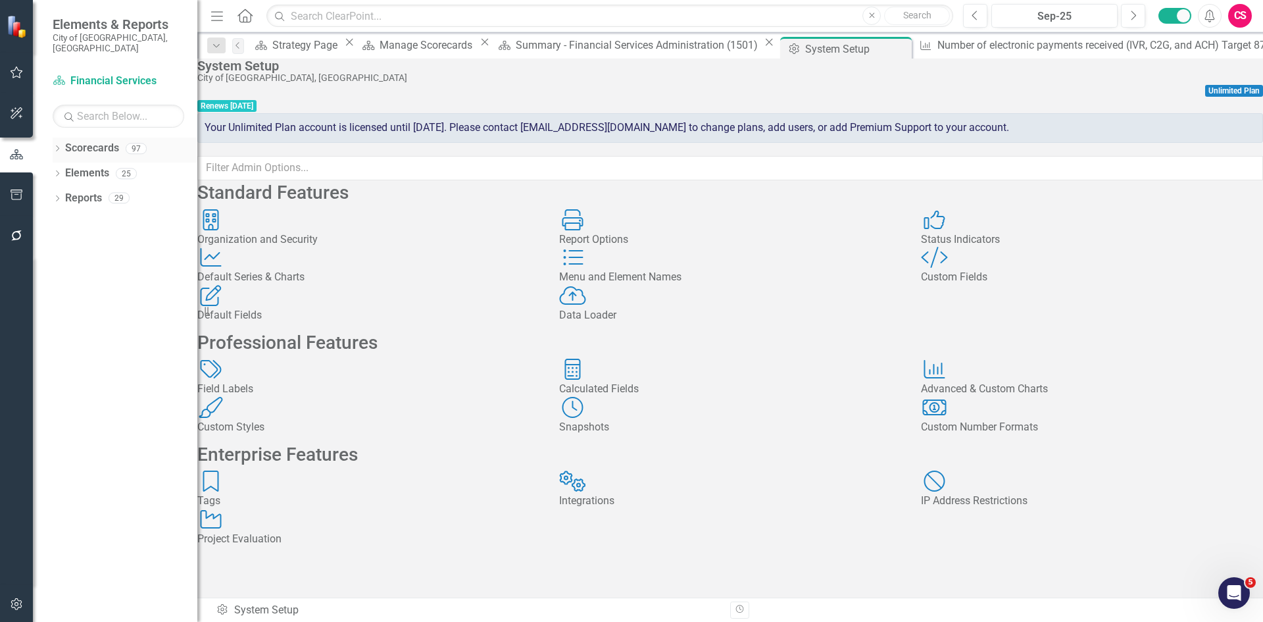
click at [105, 145] on div "Scorecards" at bounding box center [92, 148] width 54 height 22
click at [130, 59] on div "Elements & Reports City of Tamarac, FL" at bounding box center [115, 35] width 164 height 70
click at [102, 74] on link "Scorecard Financial Services" at bounding box center [119, 81] width 132 height 15
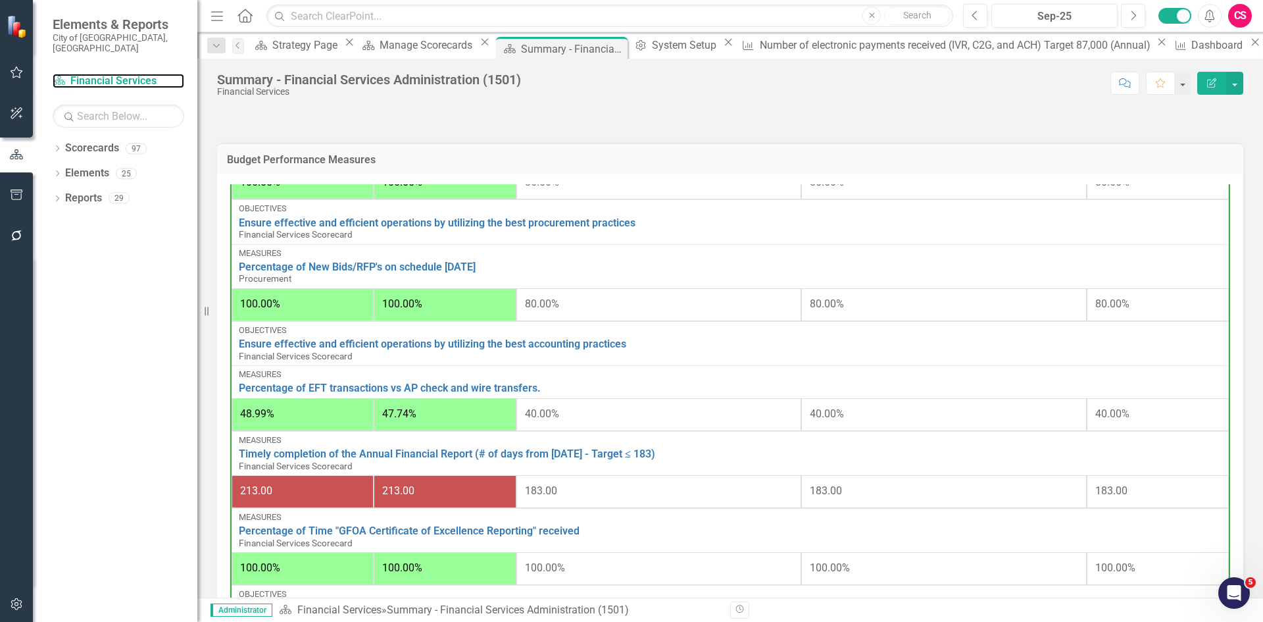
scroll to position [441, 0]
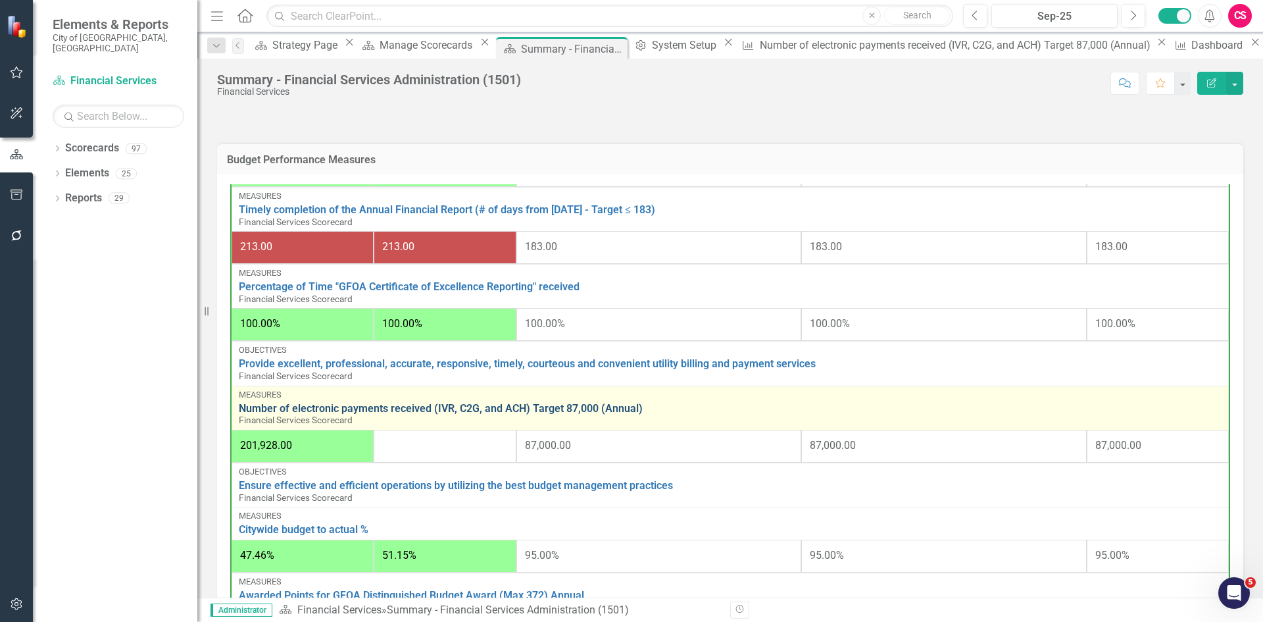
click at [338, 412] on link "Number of electronic payments received (IVR, C2G, and ACH) Target 87,000 (Annua…" at bounding box center [730, 409] width 983 height 12
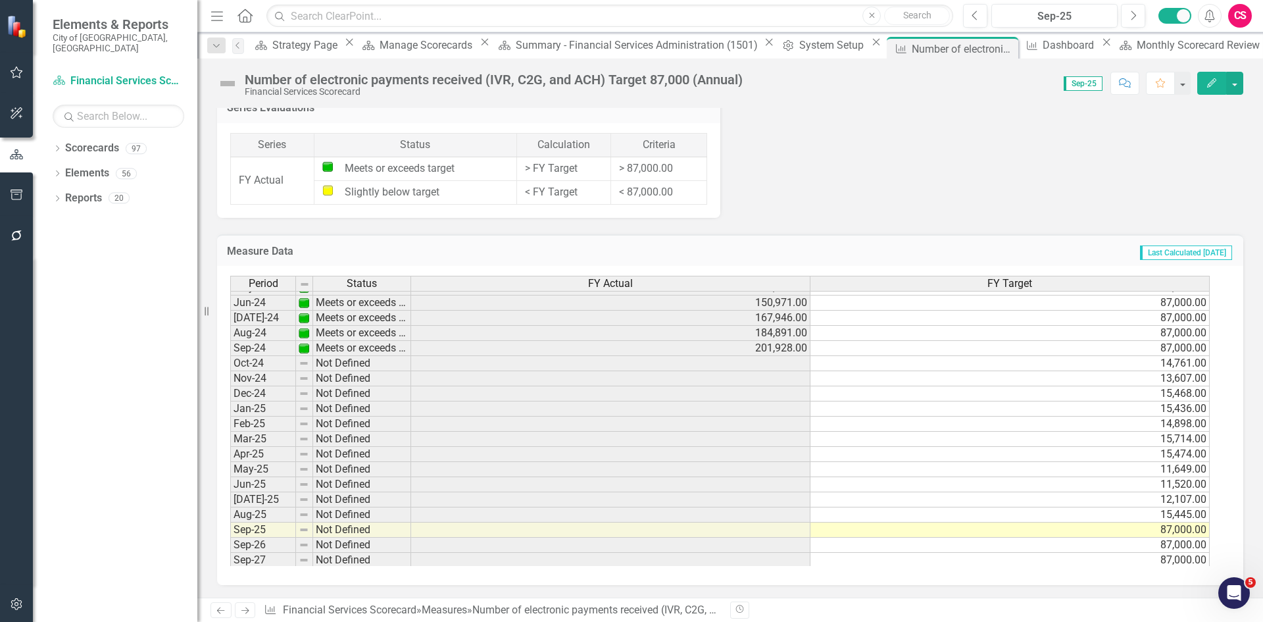
scroll to position [483, 0]
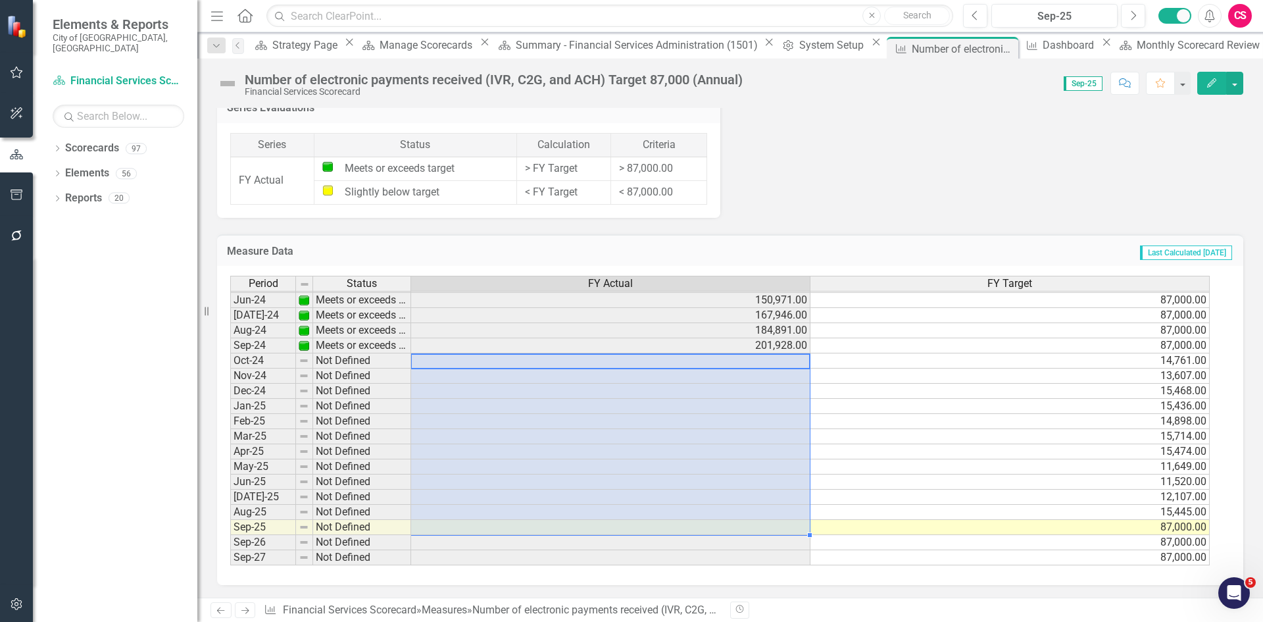
drag, startPoint x: 624, startPoint y: 393, endPoint x: 616, endPoint y: 523, distance: 130.5
click at [616, 523] on tbody "May-23 Not Defined 124,988.00 Jun-23 Not Defined 140,988.00 Jul-23 Not Defined …" at bounding box center [719, 330] width 979 height 470
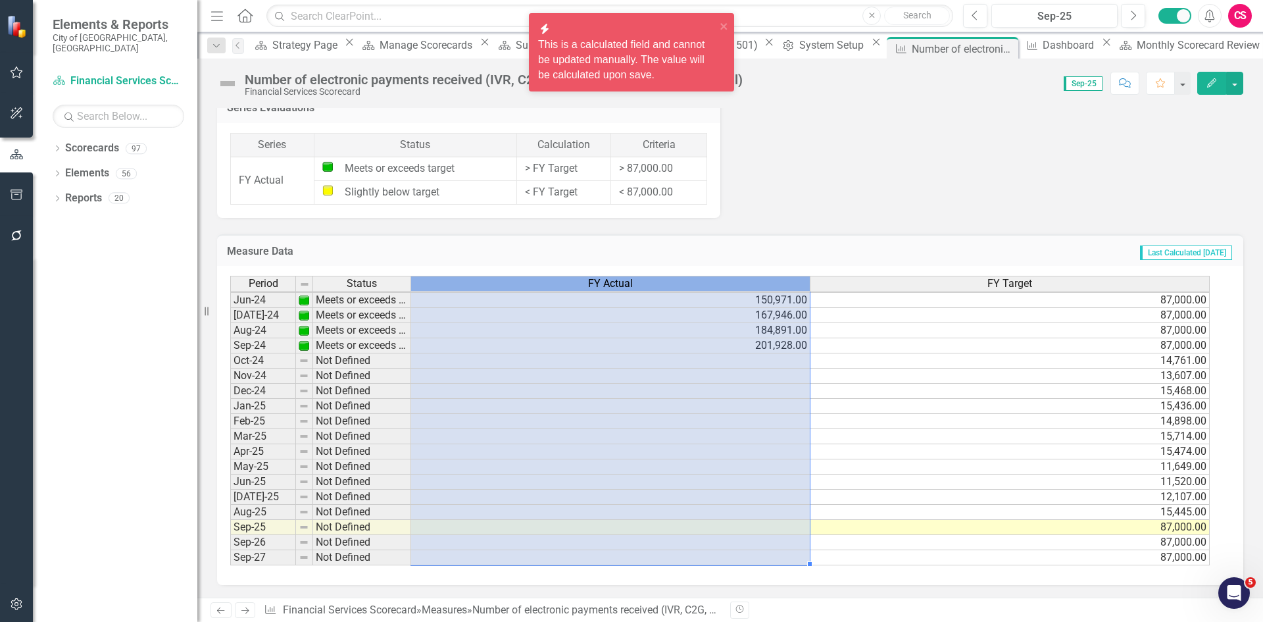
click at [602, 278] on span "FY Actual" at bounding box center [610, 284] width 45 height 12
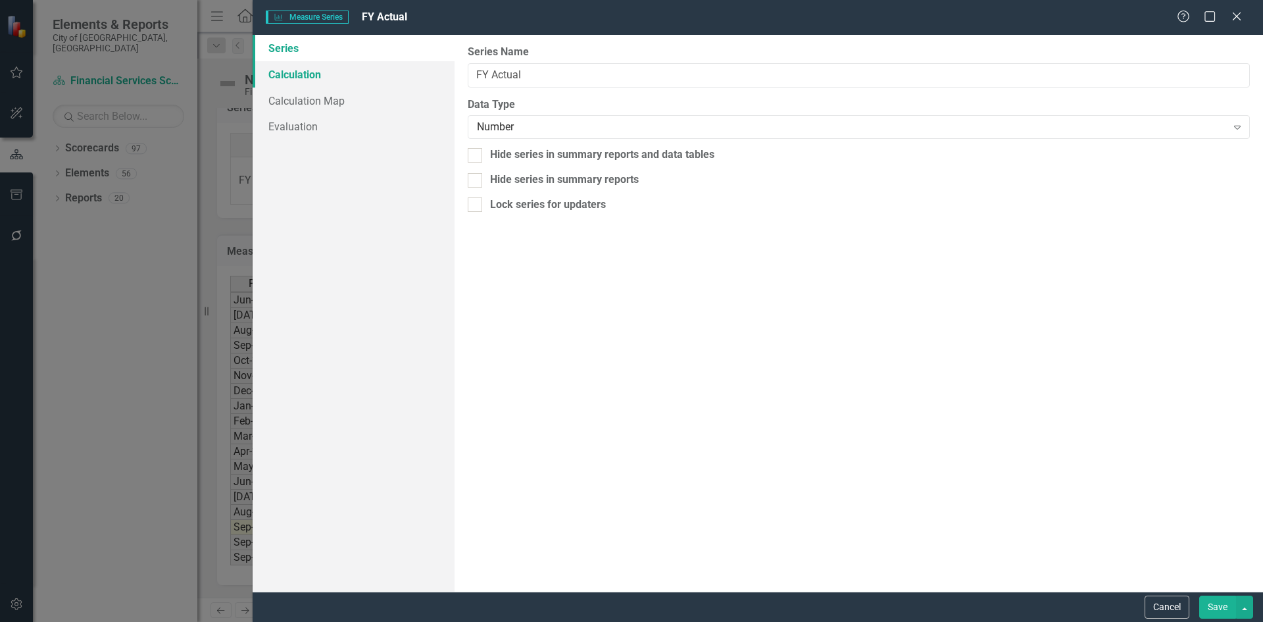
click at [278, 84] on link "Calculation" at bounding box center [354, 74] width 202 height 26
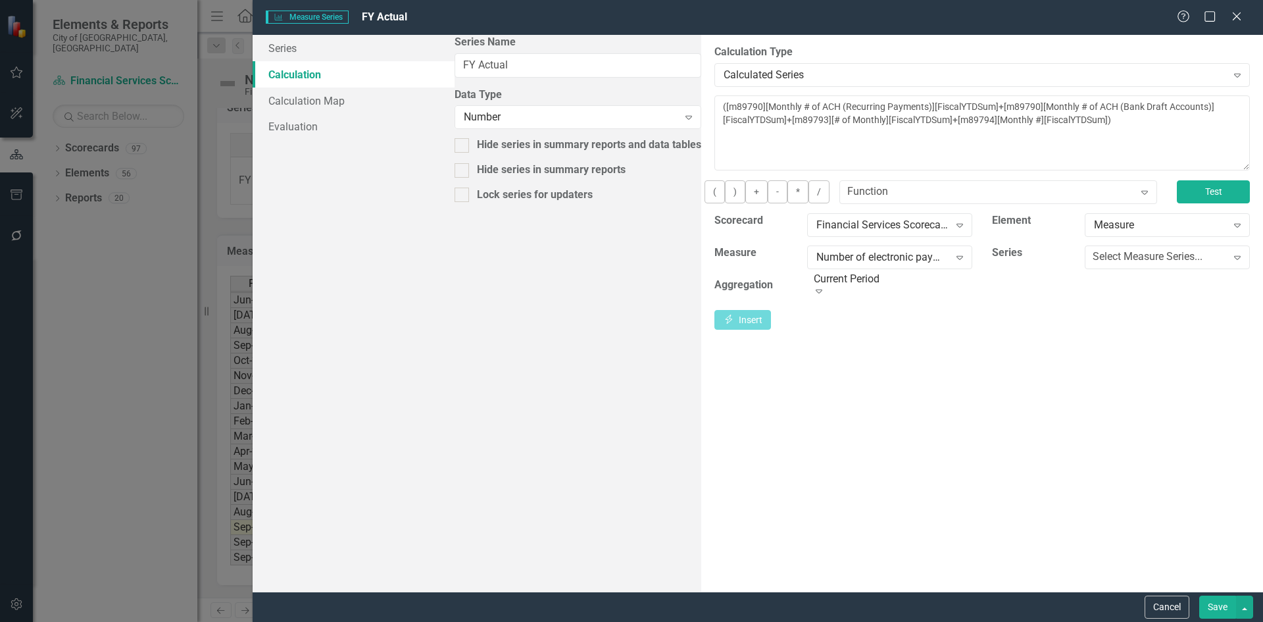
click at [1203, 194] on button "Test" at bounding box center [1213, 191] width 73 height 23
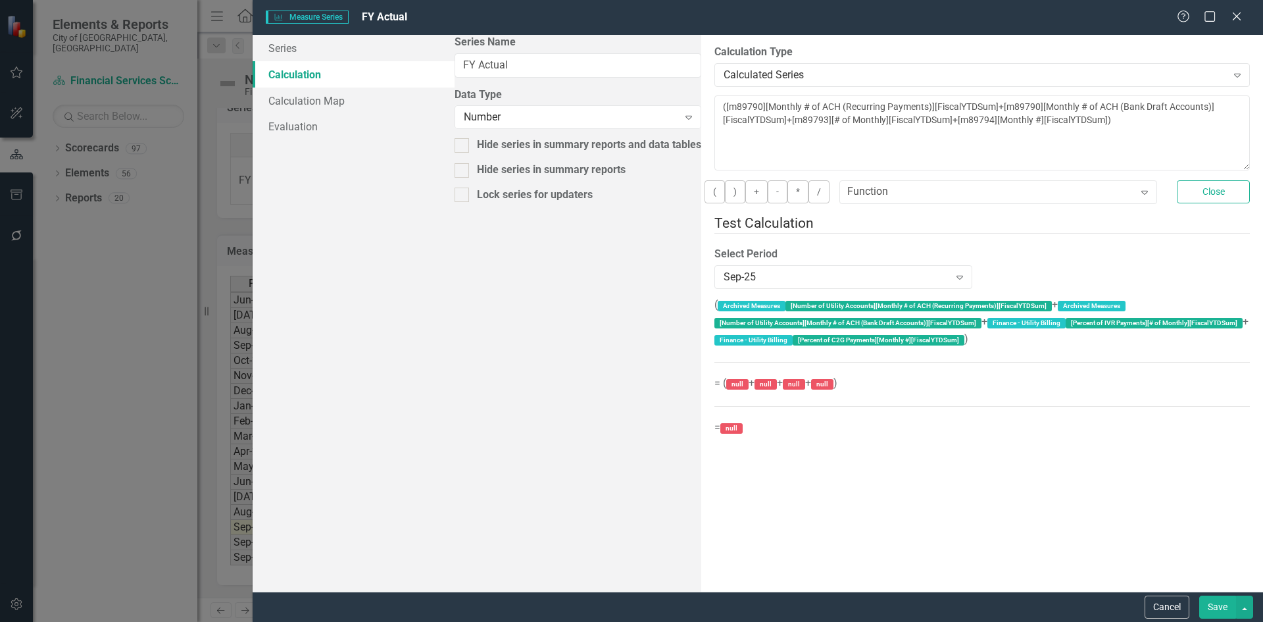
click at [714, 297] on div "( Archived Measures [Number of Utility Accounts][Monthly # of ACH (Recurring Pa…" at bounding box center [981, 366] width 535 height 139
click at [714, 285] on div "Sep-25 Expand" at bounding box center [843, 277] width 258 height 24
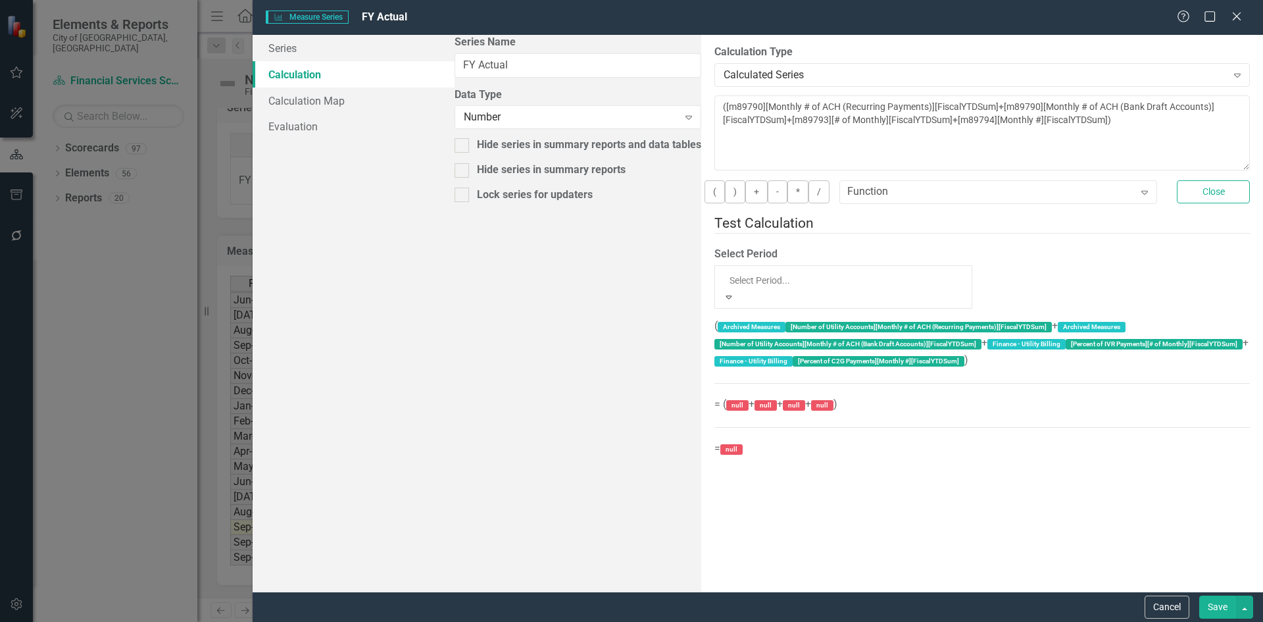
scroll to position [1403, 0]
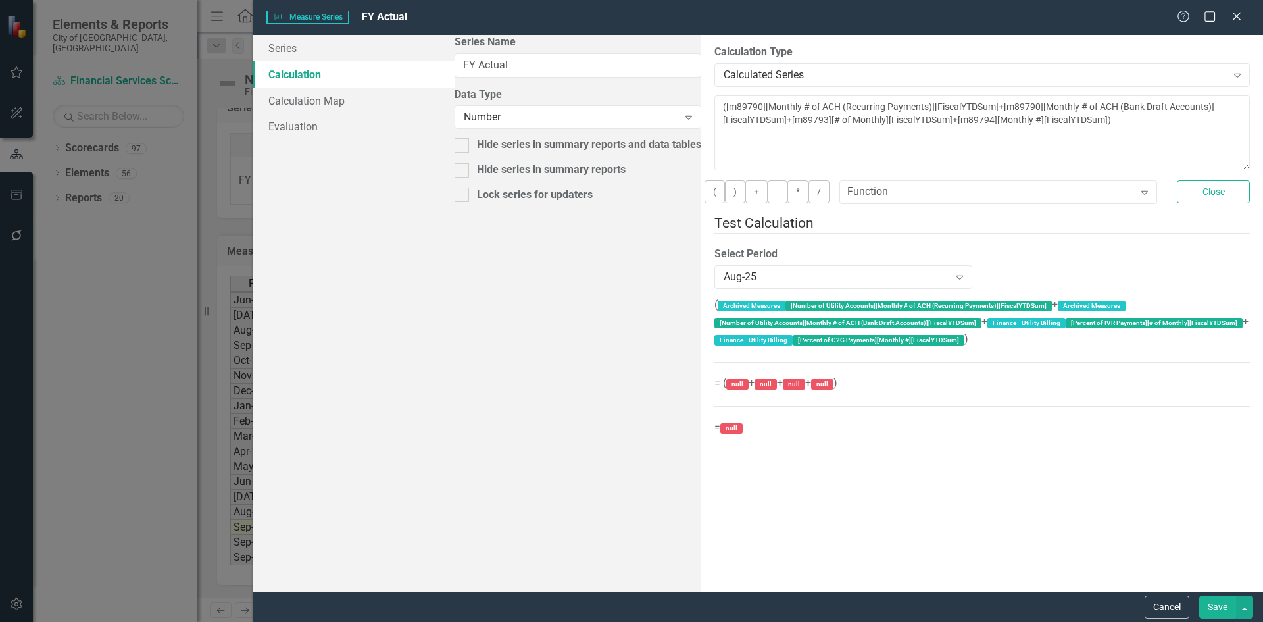
click at [714, 260] on div "Select Period Aug-25 Expand" at bounding box center [843, 267] width 258 height 41
click at [723, 272] on div "Aug-25" at bounding box center [835, 276] width 225 height 15
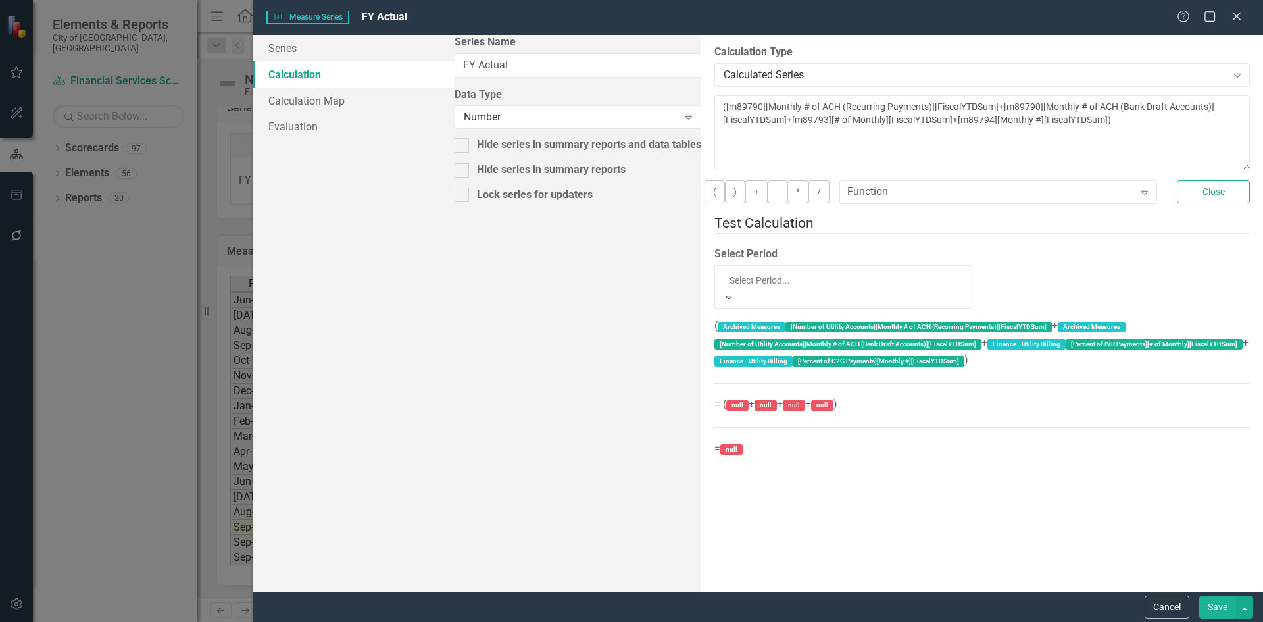
scroll to position [1382, 0]
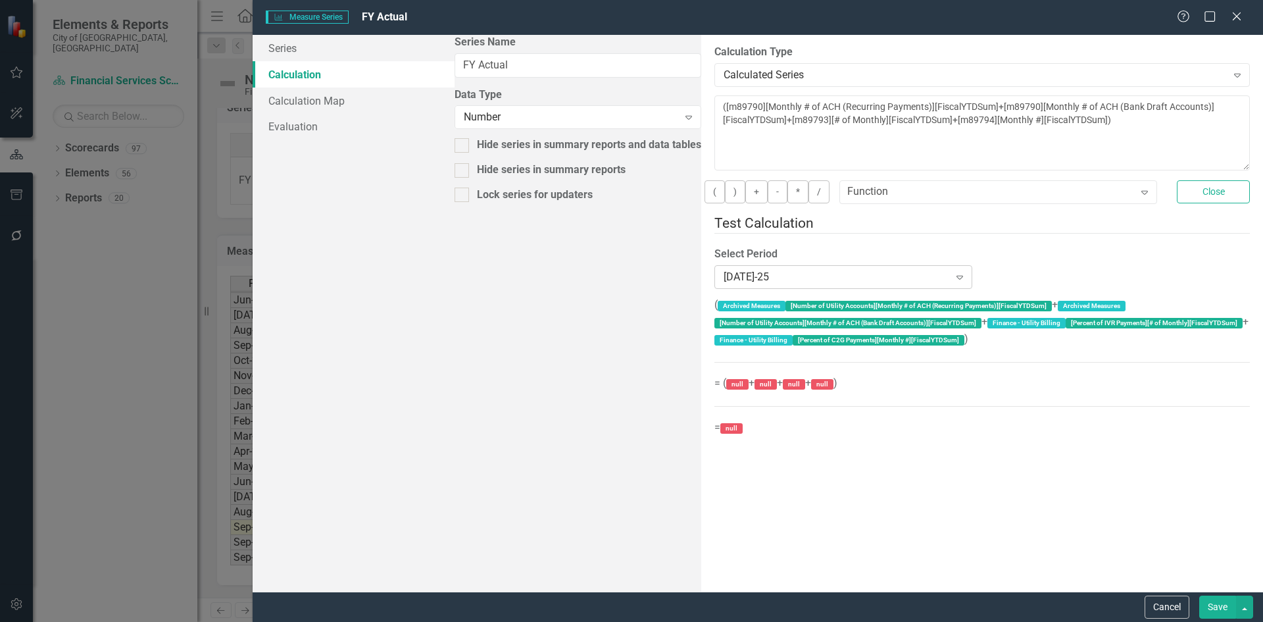
click at [723, 278] on div "Jul-25" at bounding box center [835, 276] width 225 height 15
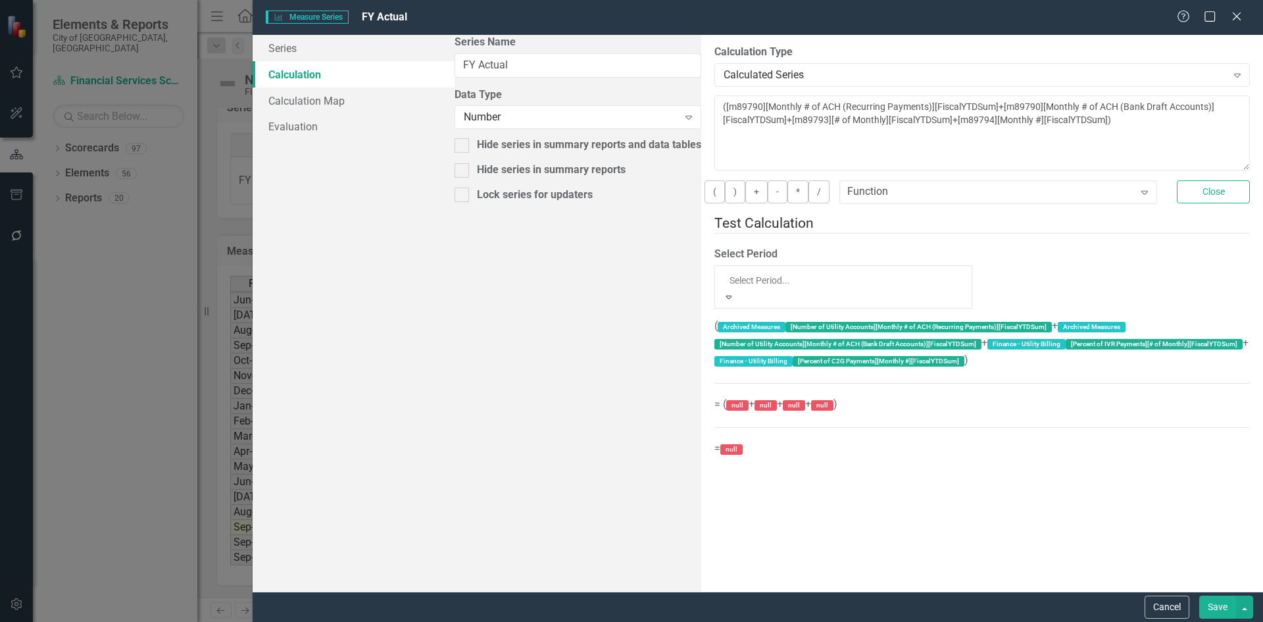
scroll to position [1294, 0]
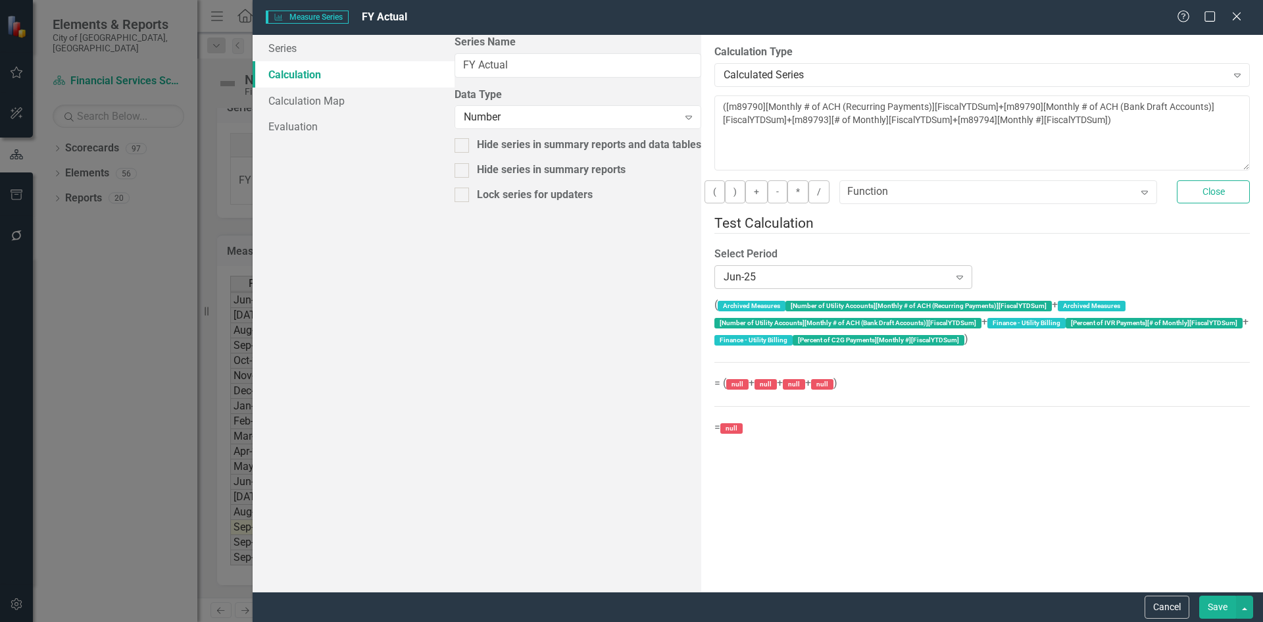
click at [723, 281] on div "Jun-25" at bounding box center [835, 276] width 225 height 15
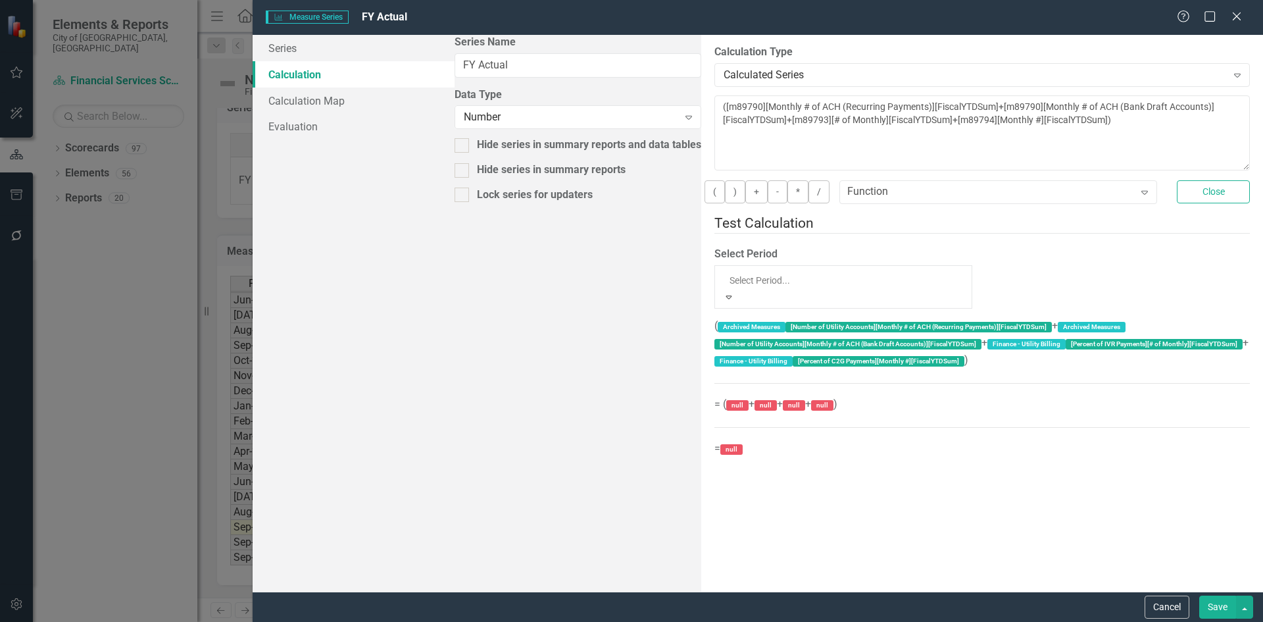
scroll to position [1338, 0]
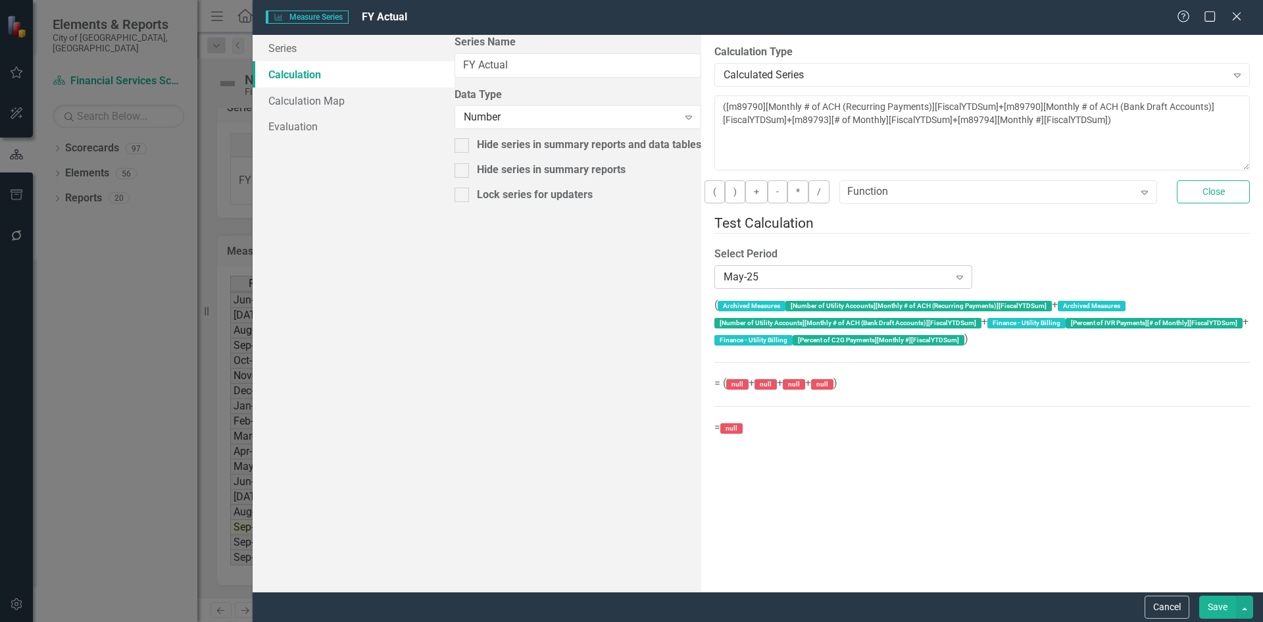
click at [723, 278] on div "May-25" at bounding box center [835, 276] width 225 height 15
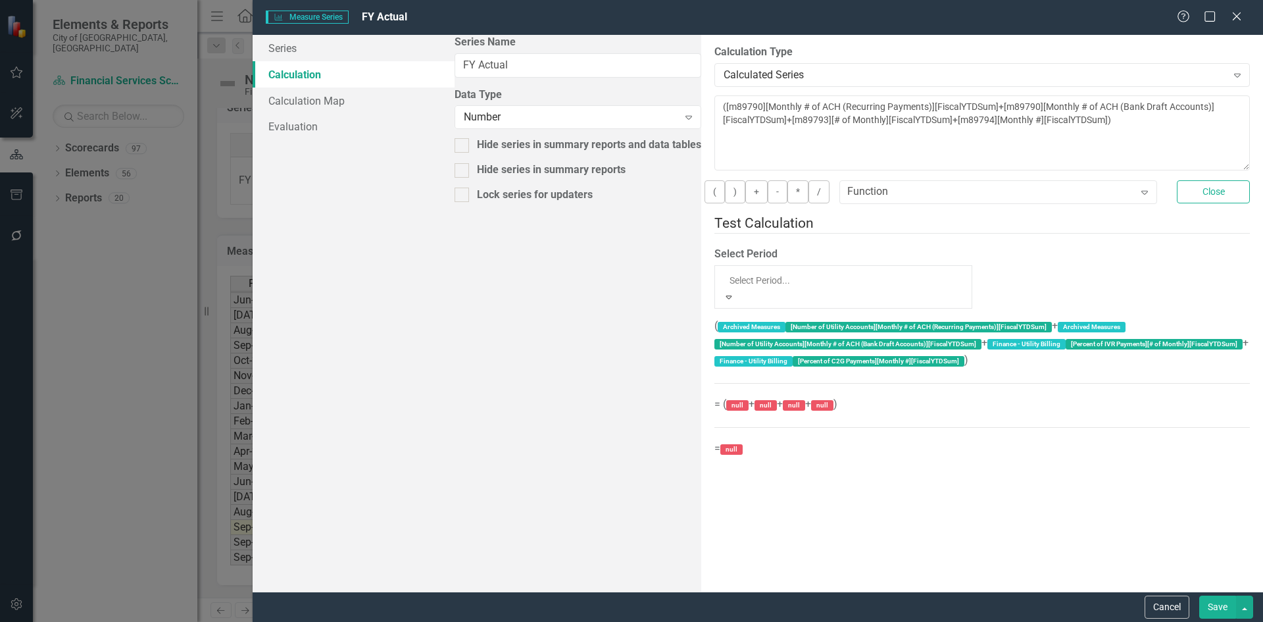
scroll to position [1317, 0]
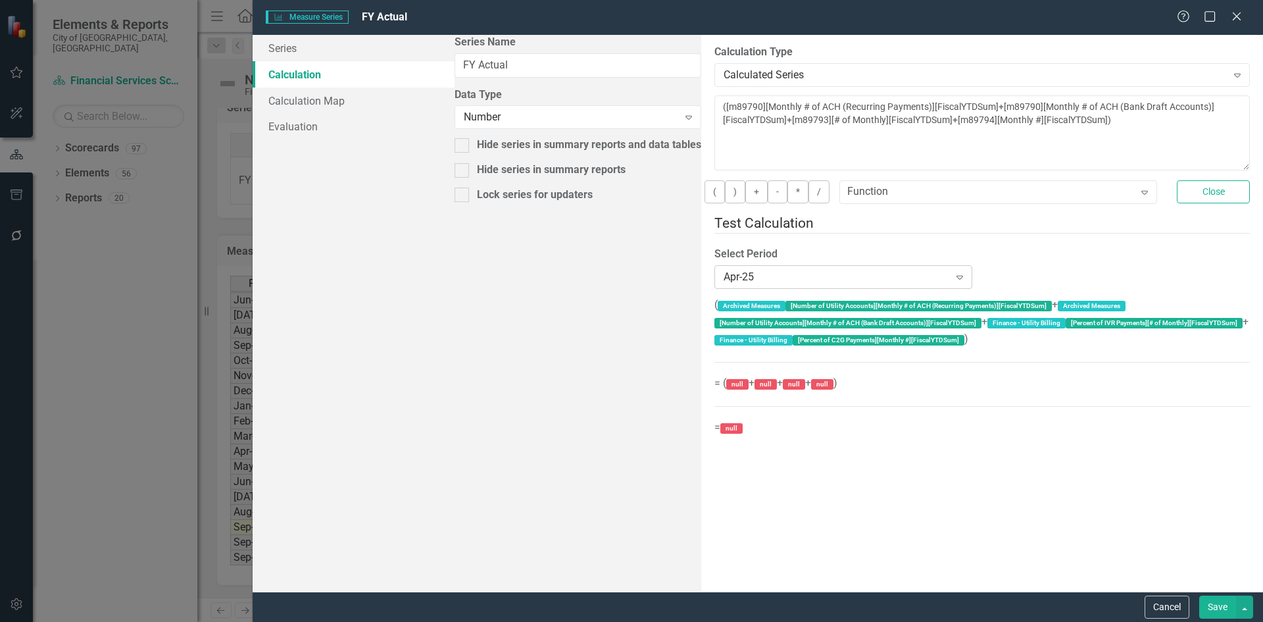
click at [723, 272] on div "Apr-25" at bounding box center [835, 276] width 225 height 15
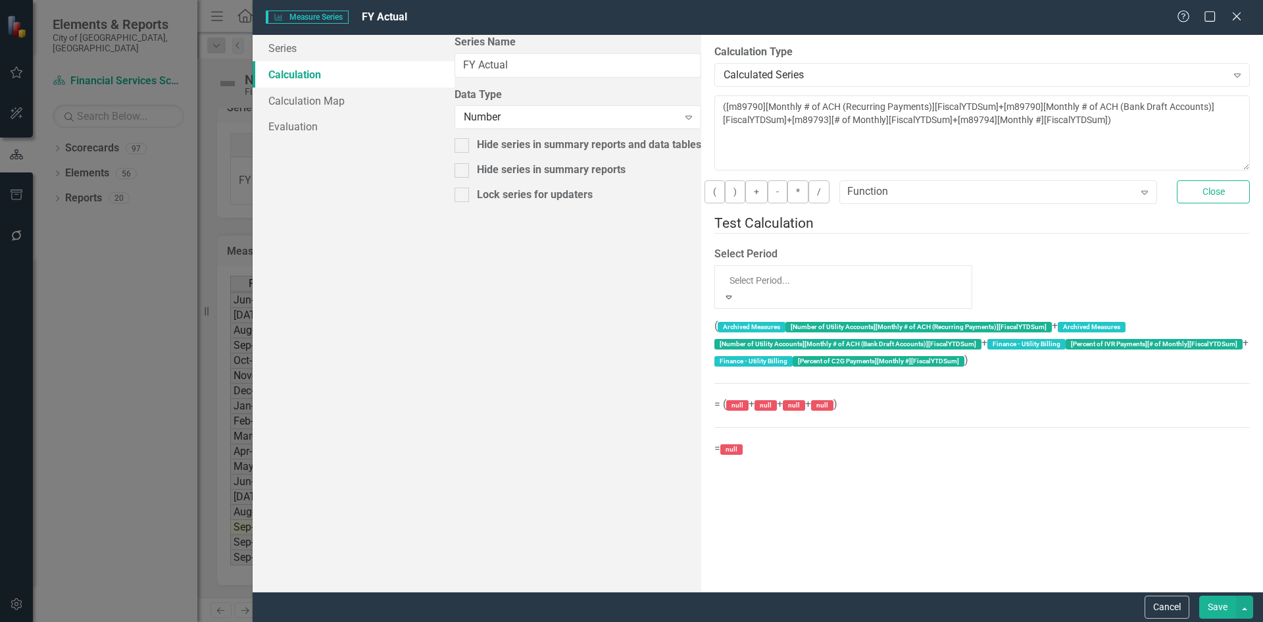
scroll to position [1295, 0]
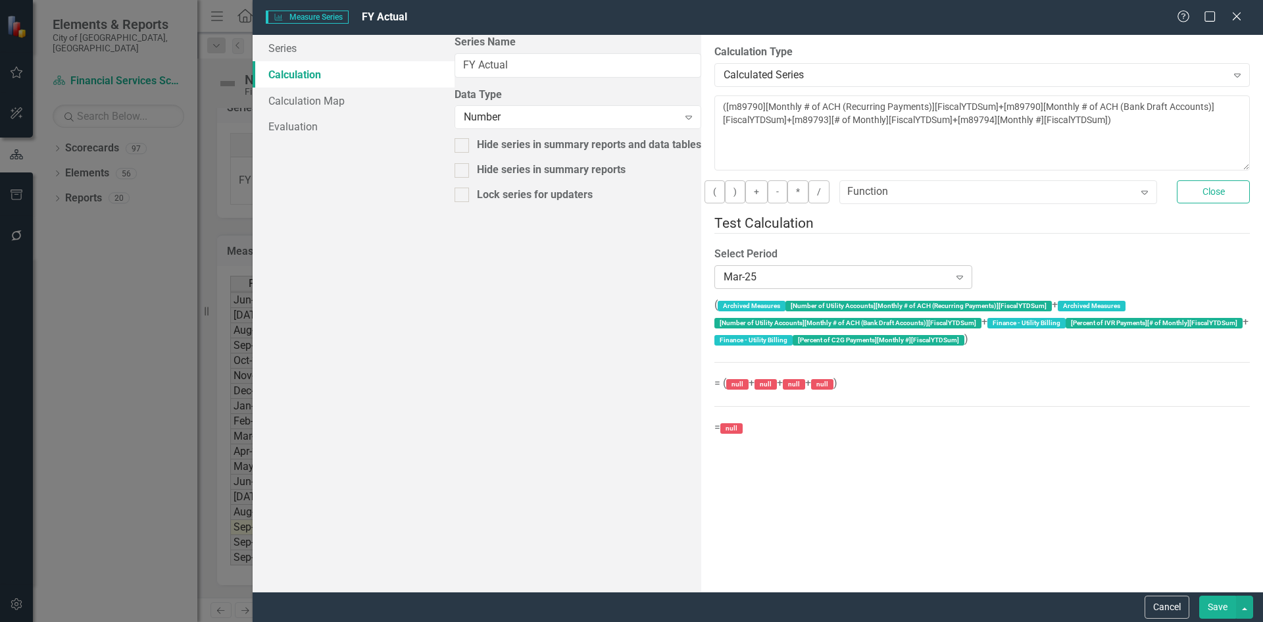
click at [723, 270] on div "Mar-25" at bounding box center [835, 276] width 225 height 15
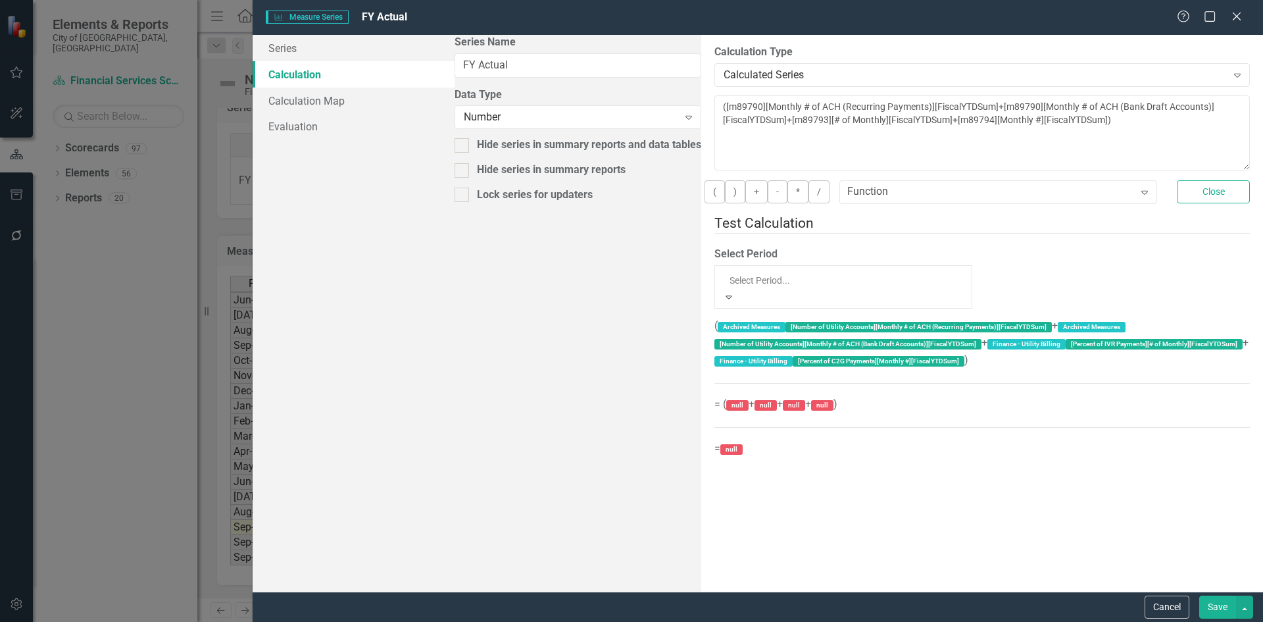
scroll to position [0, 0]
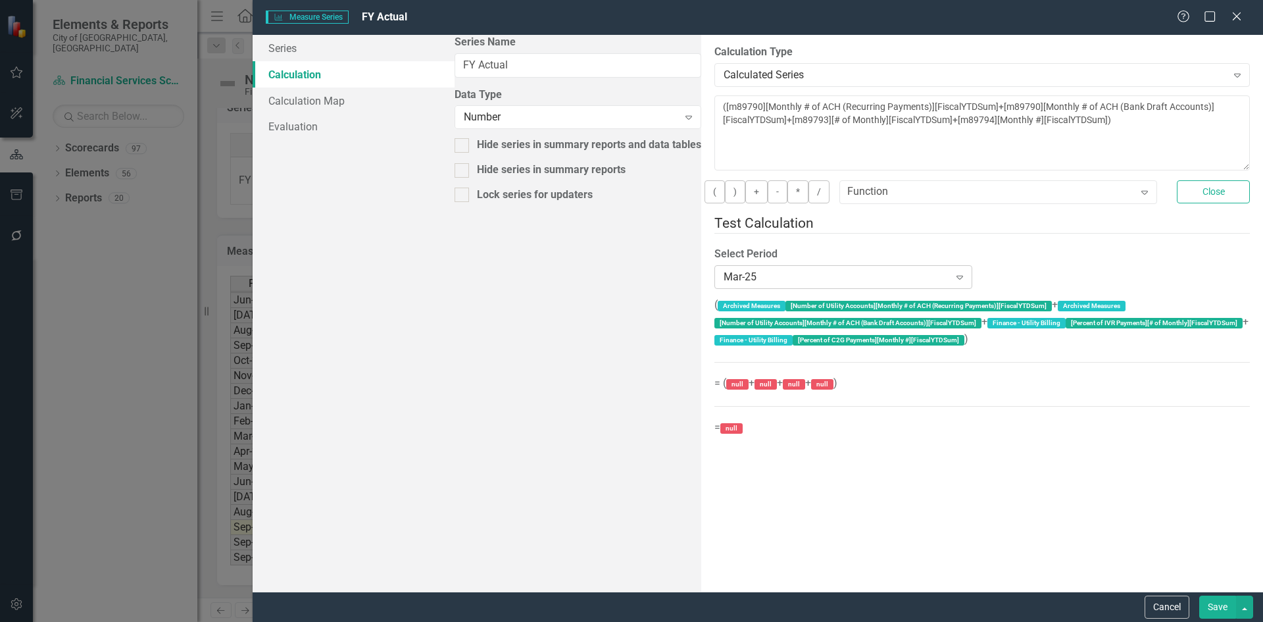
click at [723, 270] on div "Mar-25" at bounding box center [835, 276] width 225 height 15
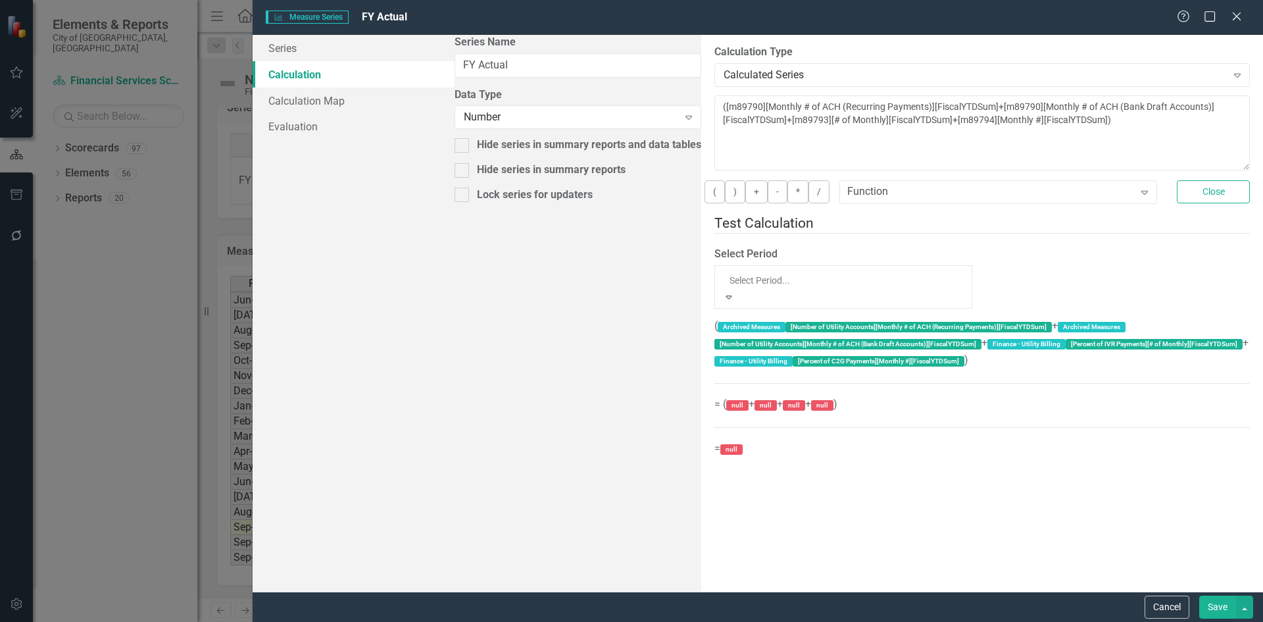
scroll to position [1208, 0]
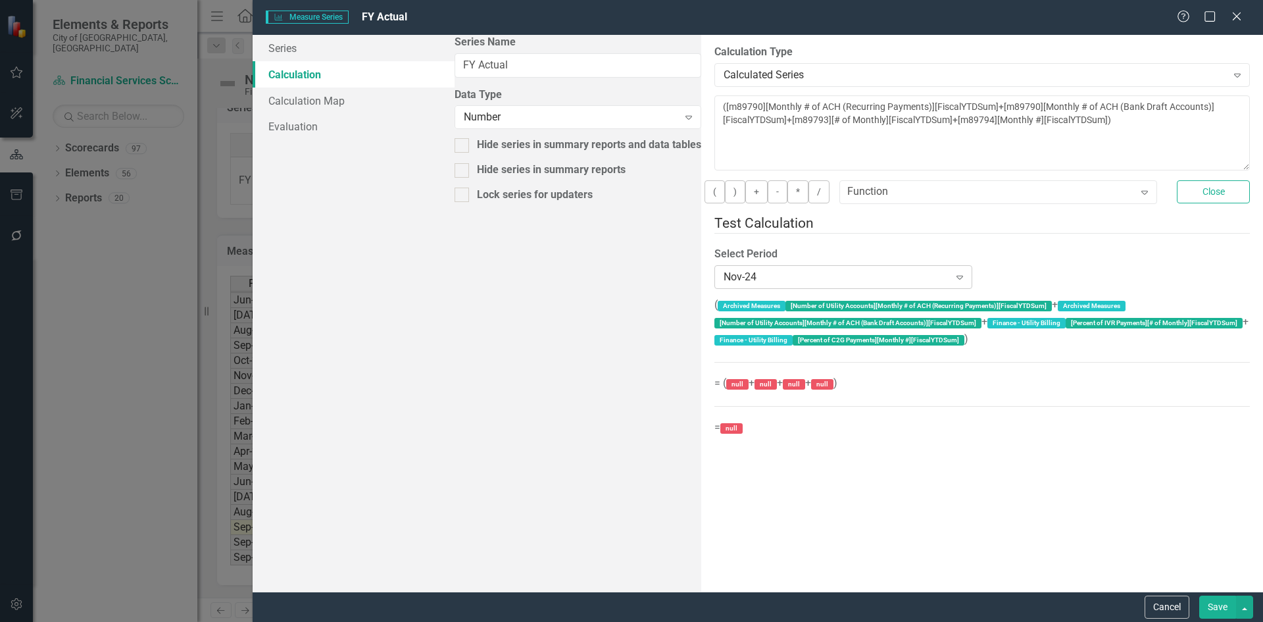
click at [723, 272] on div "Nov-24" at bounding box center [835, 276] width 225 height 15
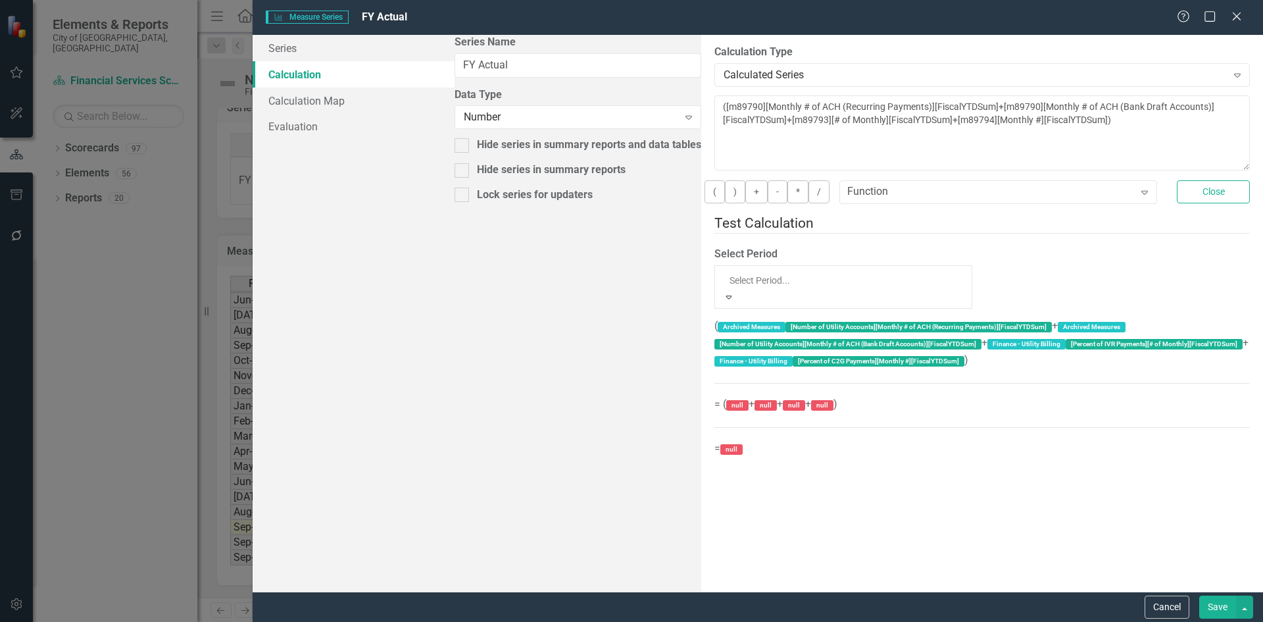
scroll to position [1187, 0]
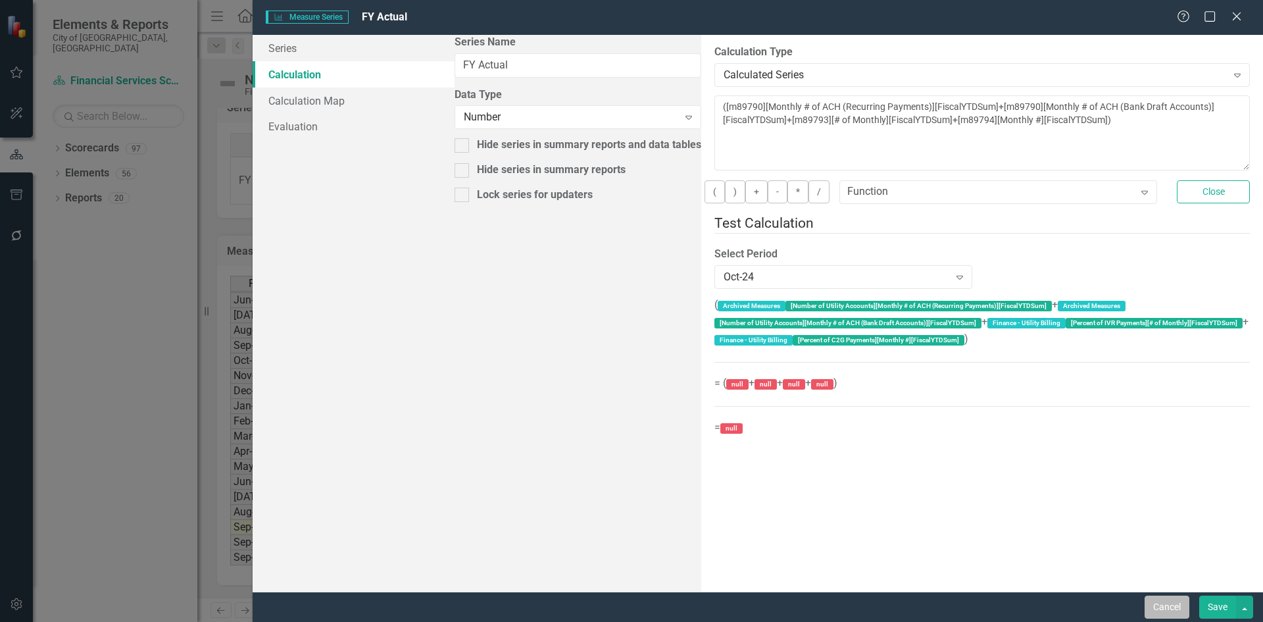
click at [1156, 606] on button "Cancel" at bounding box center [1166, 606] width 45 height 23
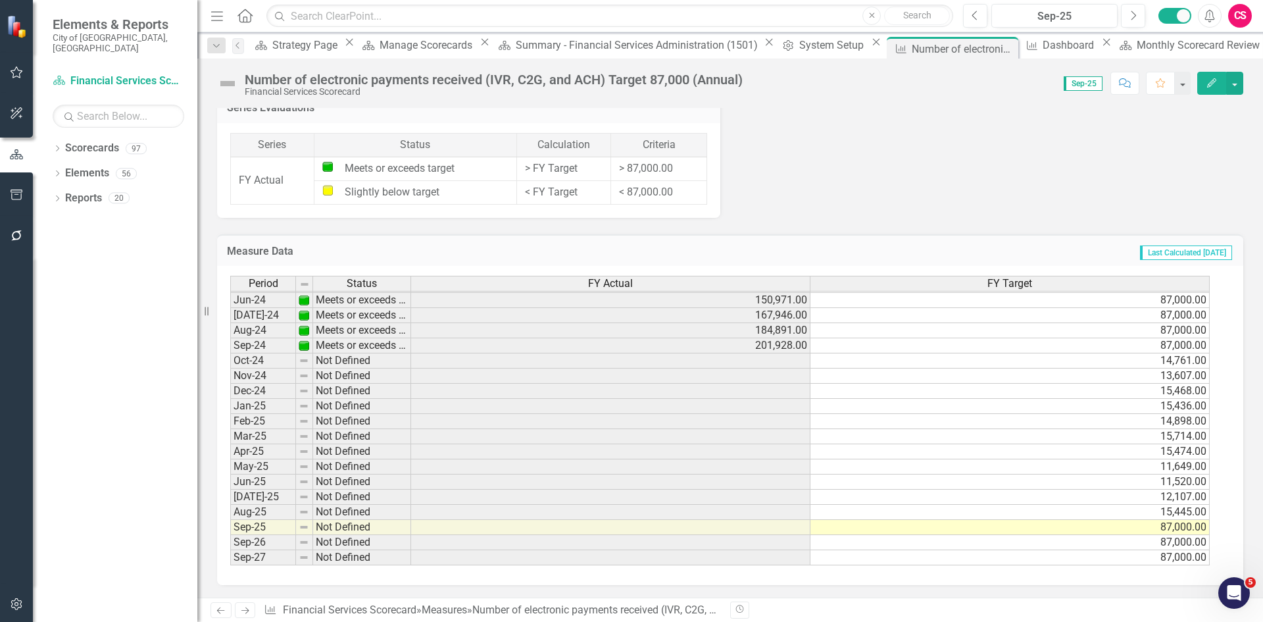
click at [510, 349] on td "201,928.00" at bounding box center [610, 345] width 399 height 15
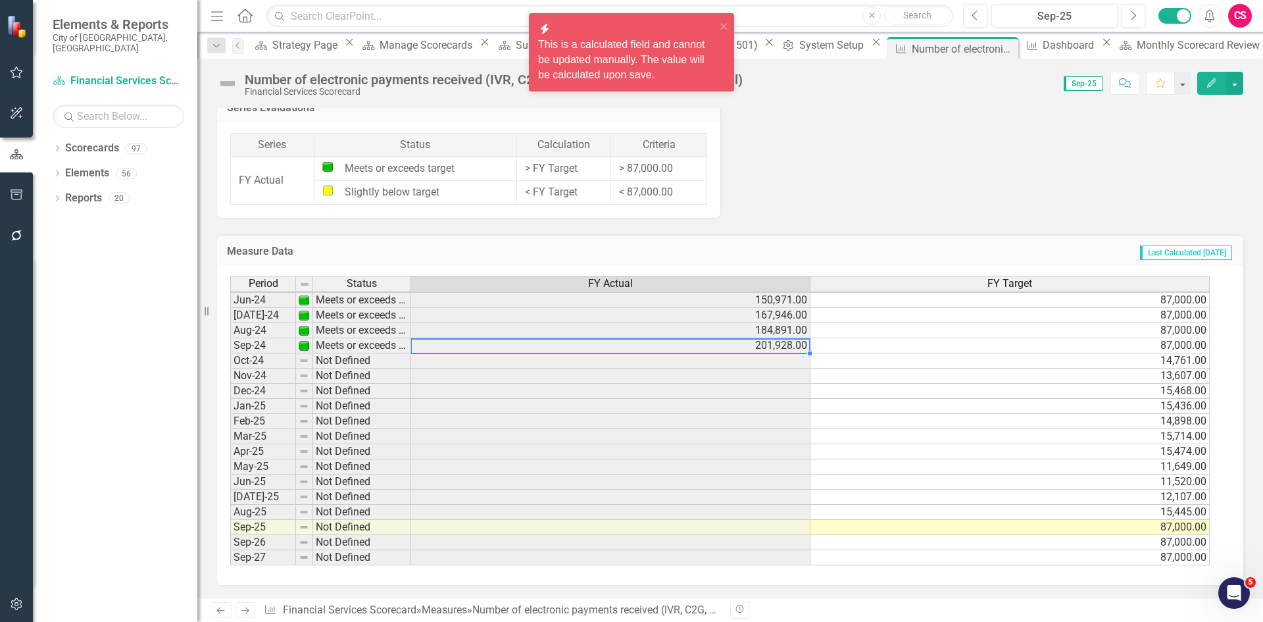
click at [643, 282] on div "FY Actual" at bounding box center [610, 283] width 399 height 14
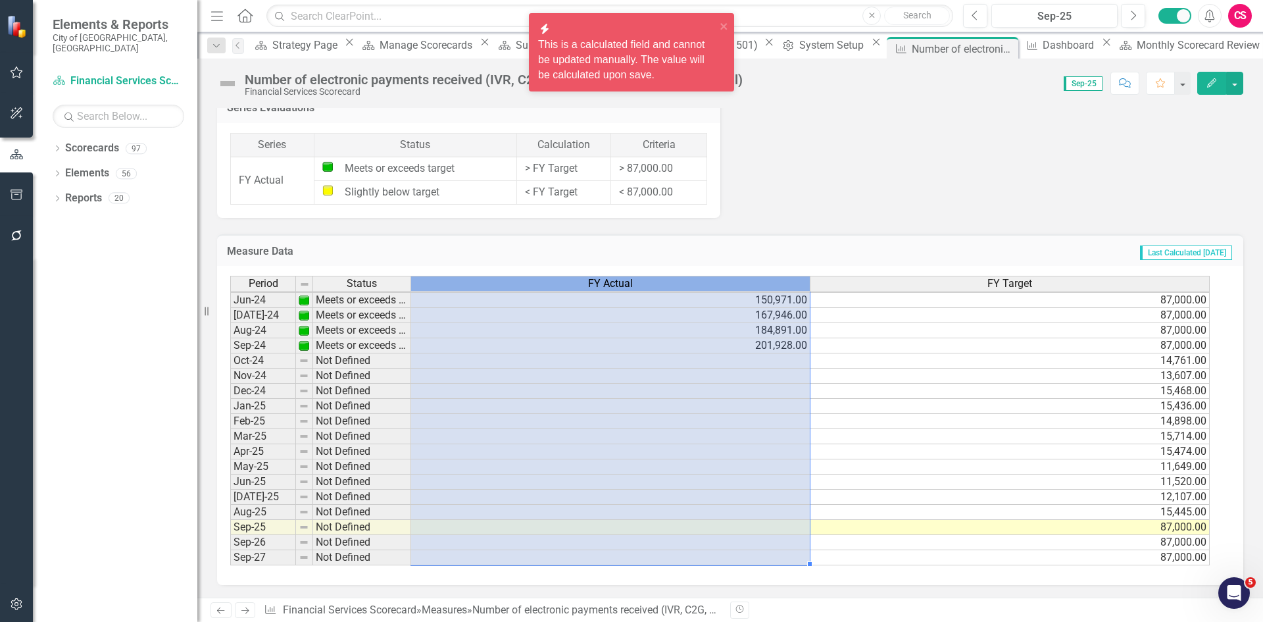
click at [643, 282] on div "FY Actual" at bounding box center [610, 283] width 399 height 14
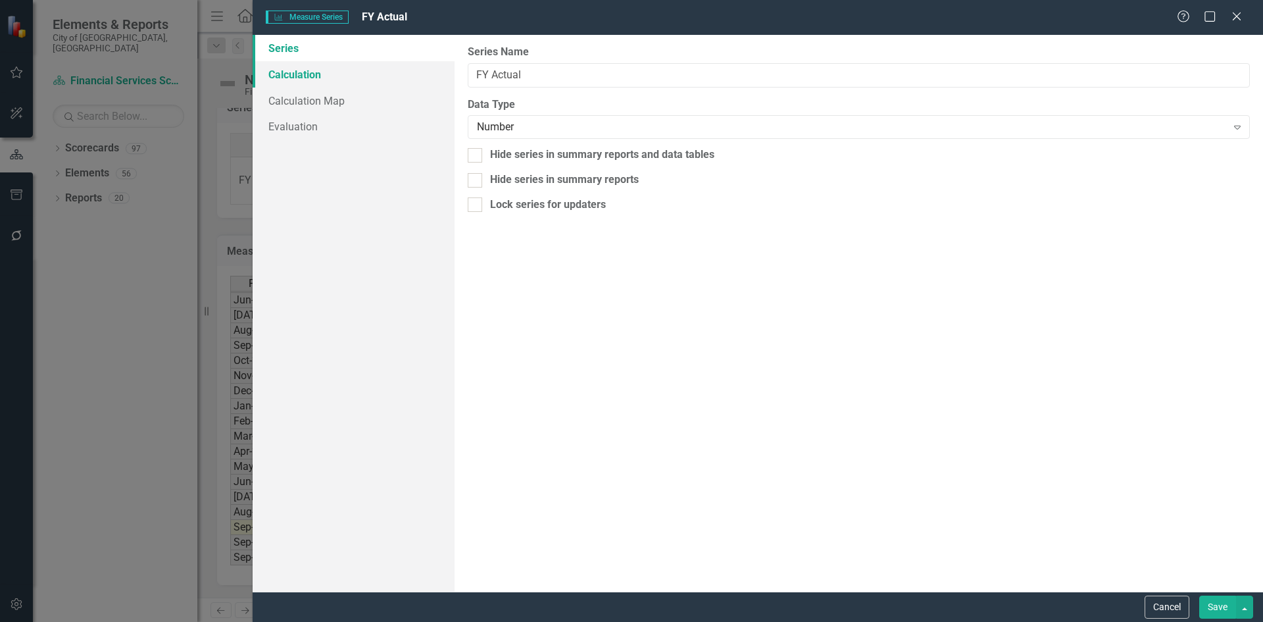
click at [306, 80] on link "Calculation" at bounding box center [354, 74] width 202 height 26
